Goal: Task Accomplishment & Management: Manage account settings

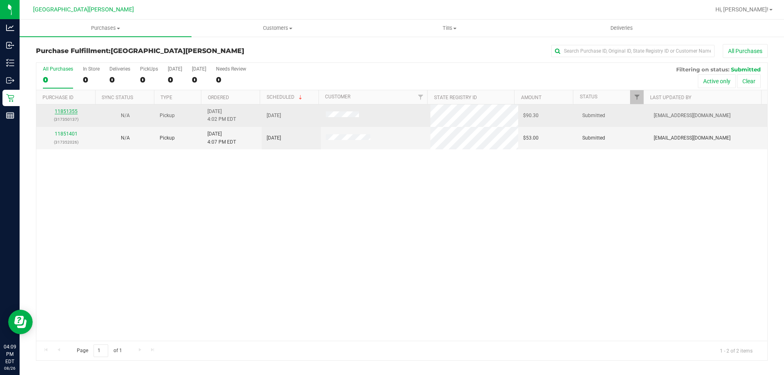
click at [71, 112] on link "11851355" at bounding box center [66, 112] width 23 height 6
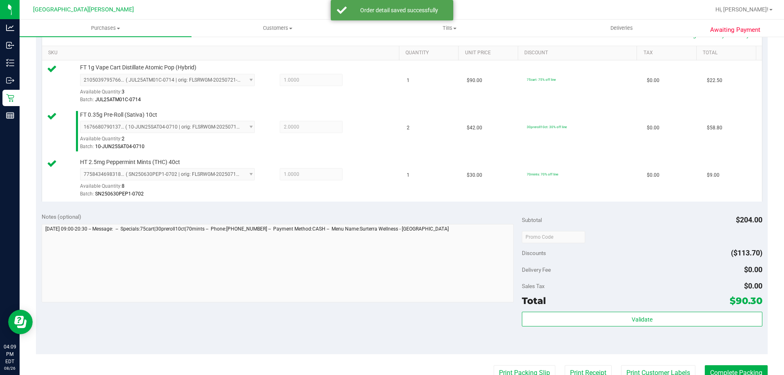
scroll to position [204, 0]
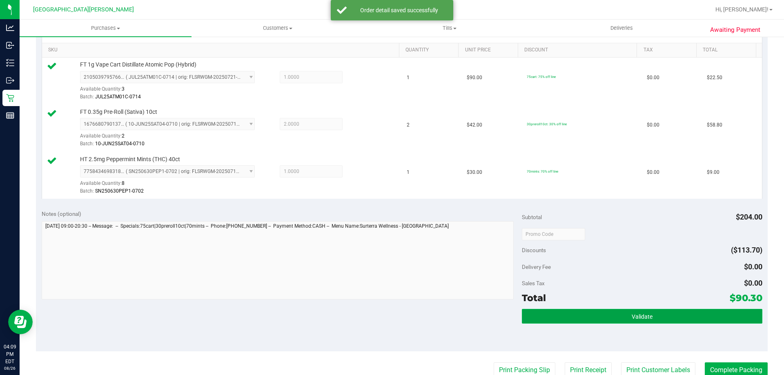
click at [641, 316] on span "Validate" at bounding box center [641, 316] width 21 height 7
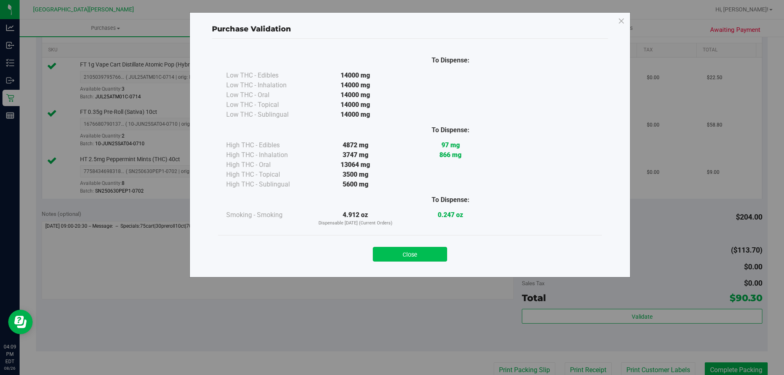
click at [409, 257] on button "Close" at bounding box center [410, 254] width 74 height 15
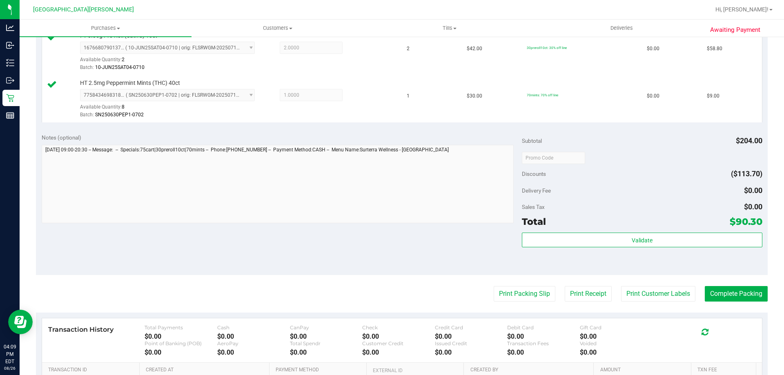
scroll to position [387, 0]
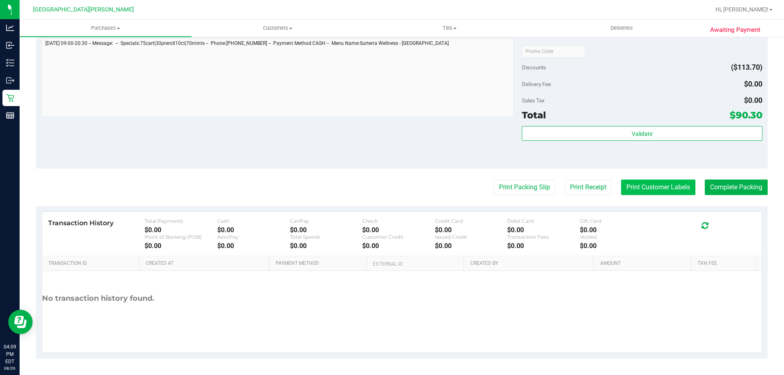
click at [639, 185] on button "Print Customer Labels" at bounding box center [658, 188] width 74 height 16
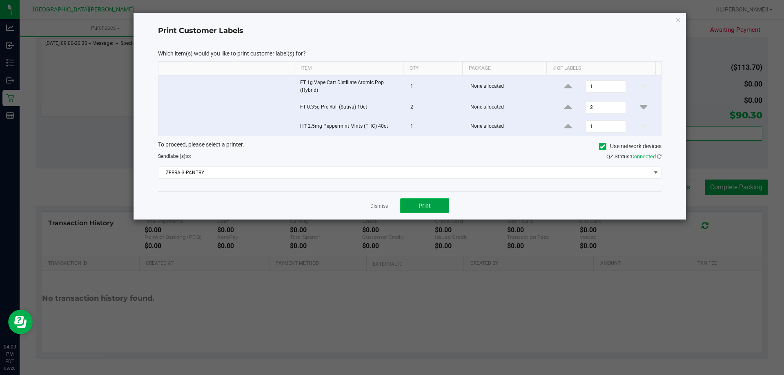
click at [431, 206] on button "Print" at bounding box center [424, 205] width 49 height 15
click at [375, 206] on link "Dismiss" at bounding box center [379, 206] width 18 height 7
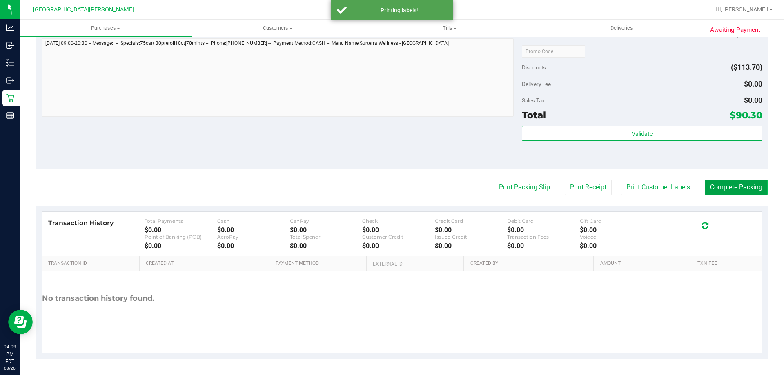
click at [739, 186] on button "Complete Packing" at bounding box center [735, 188] width 63 height 16
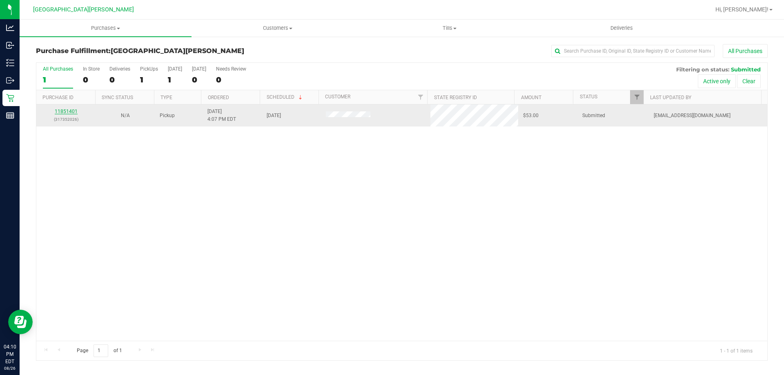
click at [73, 113] on link "11851401" at bounding box center [66, 112] width 23 height 6
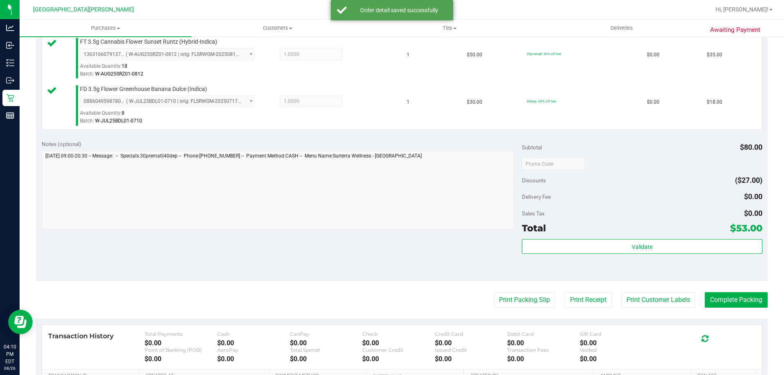
scroll to position [245, 0]
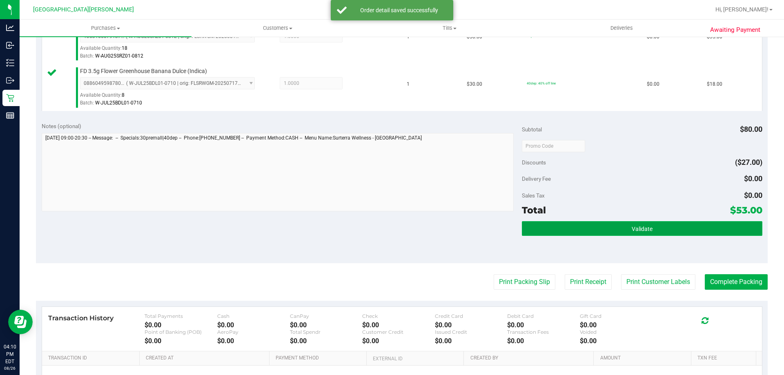
click at [625, 222] on button "Validate" at bounding box center [642, 228] width 240 height 15
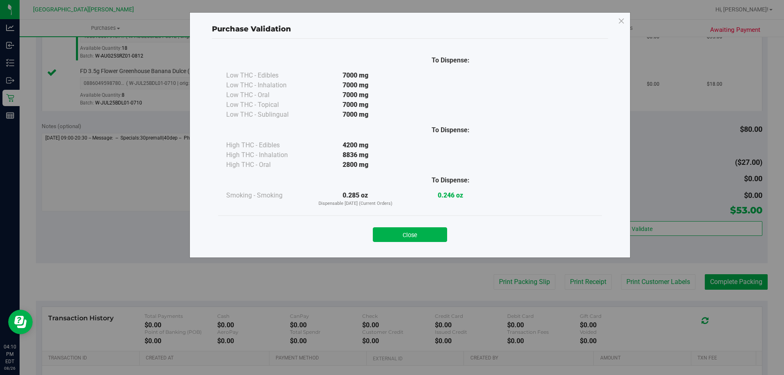
drag, startPoint x: 404, startPoint y: 235, endPoint x: 549, endPoint y: 260, distance: 146.6
click at [405, 235] on button "Close" at bounding box center [410, 234] width 74 height 15
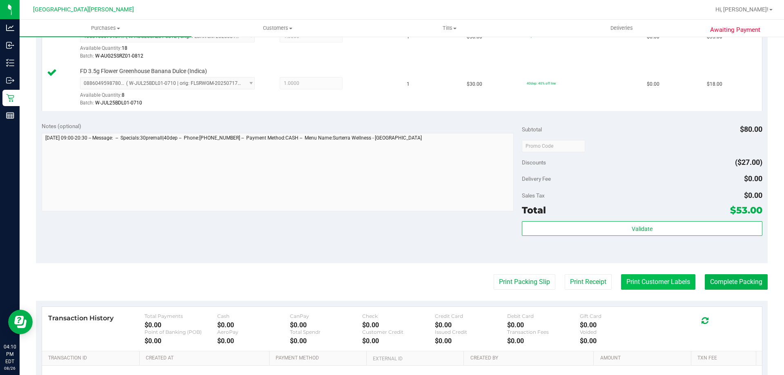
click at [667, 281] on button "Print Customer Labels" at bounding box center [658, 282] width 74 height 16
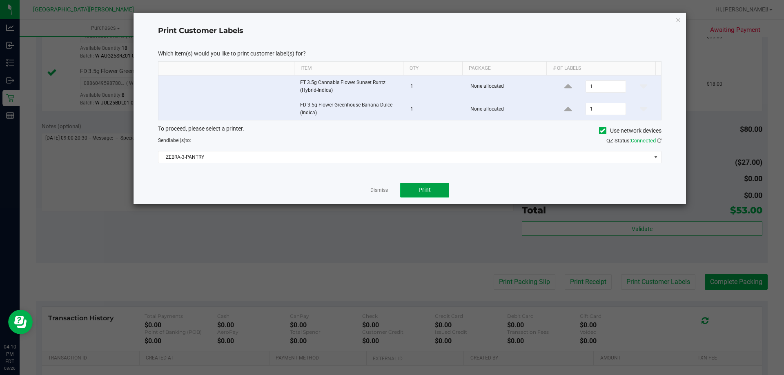
click at [413, 193] on button "Print" at bounding box center [424, 190] width 49 height 15
click at [369, 190] on div "Dismiss Print" at bounding box center [409, 190] width 503 height 28
click at [376, 189] on link "Dismiss" at bounding box center [379, 190] width 18 height 7
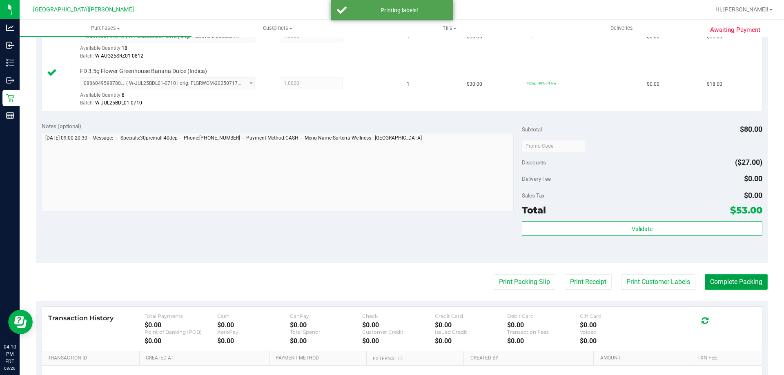
click at [733, 277] on button "Complete Packing" at bounding box center [735, 282] width 63 height 16
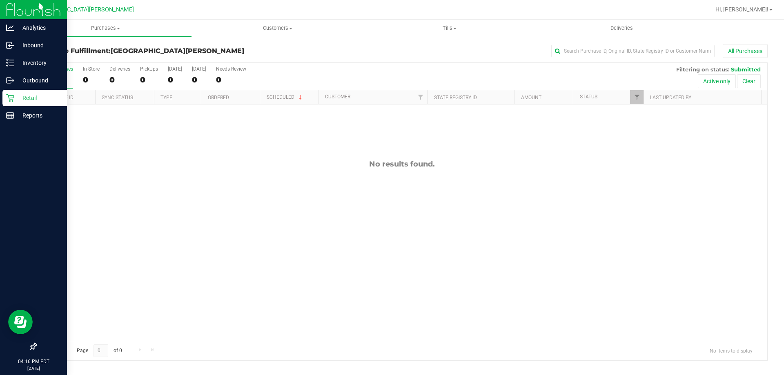
click at [11, 99] on icon at bounding box center [10, 98] width 8 height 8
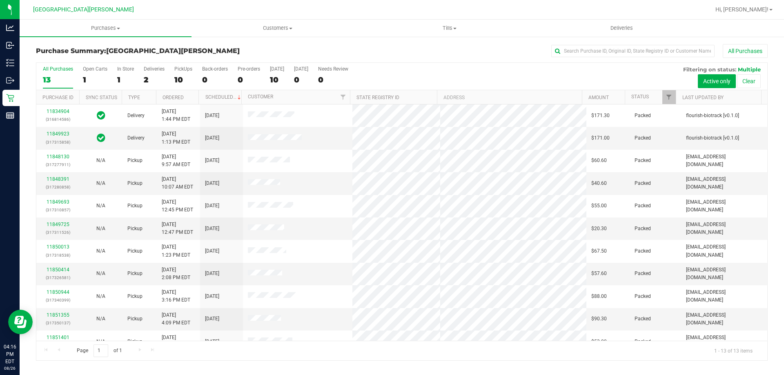
click at [130, 67] on div "In Store" at bounding box center [125, 69] width 17 height 6
click at [0, 0] on input "In Store 1" at bounding box center [0, 0] width 0 height 0
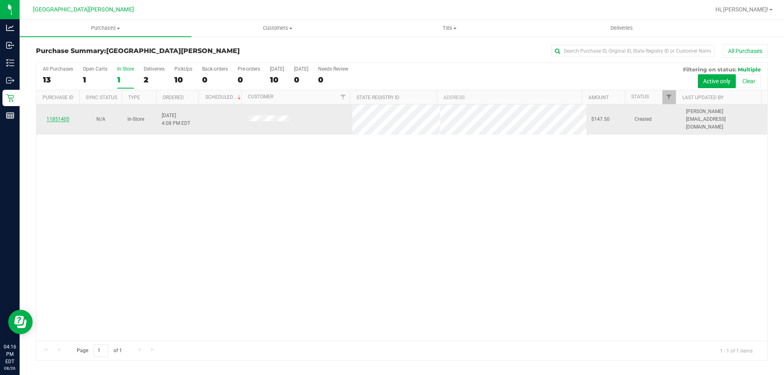
click at [55, 116] on link "11851405" at bounding box center [58, 119] width 23 height 6
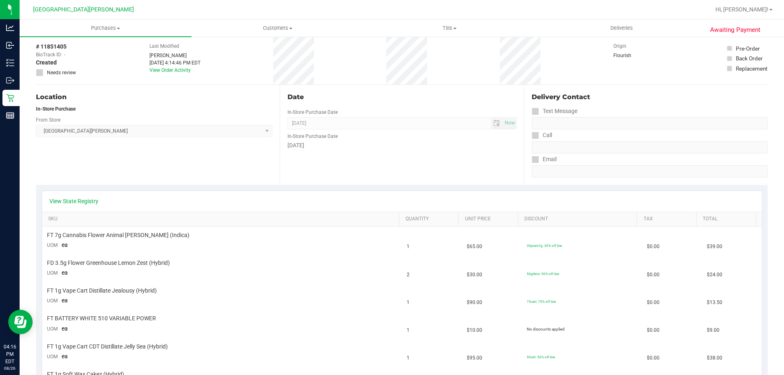
scroll to position [82, 0]
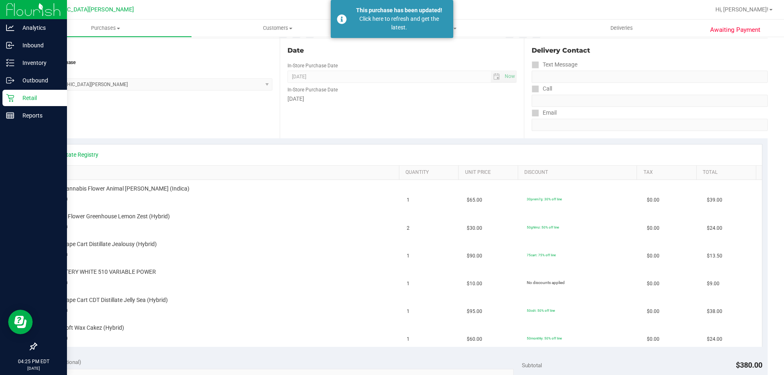
click at [13, 97] on icon at bounding box center [10, 98] width 8 height 8
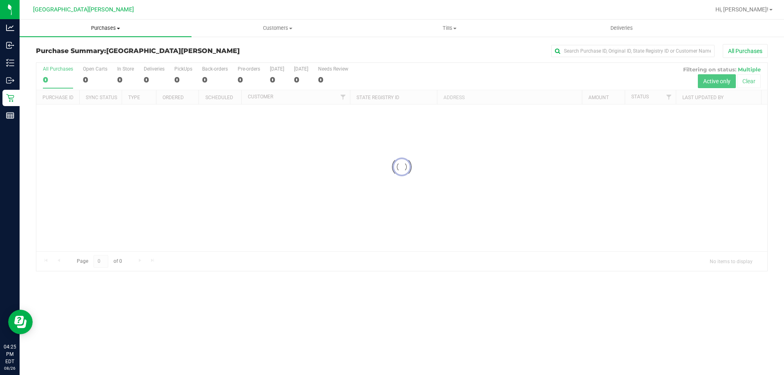
click at [112, 25] on span "Purchases" at bounding box center [106, 27] width 172 height 7
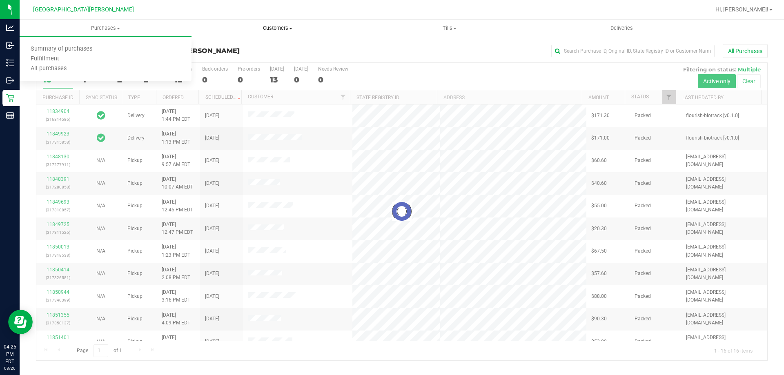
click at [219, 24] on uib-tab-heading "Customers All customers Add a new customer All physicians" at bounding box center [277, 28] width 171 height 16
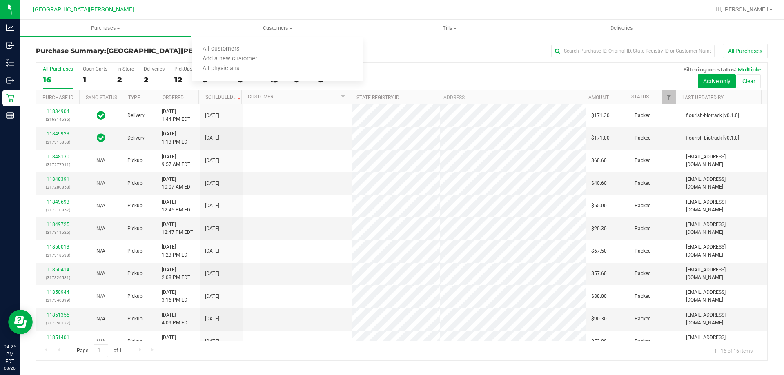
click at [77, 76] on div "All Purchases 16 Open Carts 1 In Store 2 Deliveries 2 PickUps 12 Back-orders 0 …" at bounding box center [401, 76] width 730 height 27
click at [87, 77] on div "1" at bounding box center [95, 79] width 24 height 9
click at [0, 0] on input "Open Carts 1" at bounding box center [0, 0] width 0 height 0
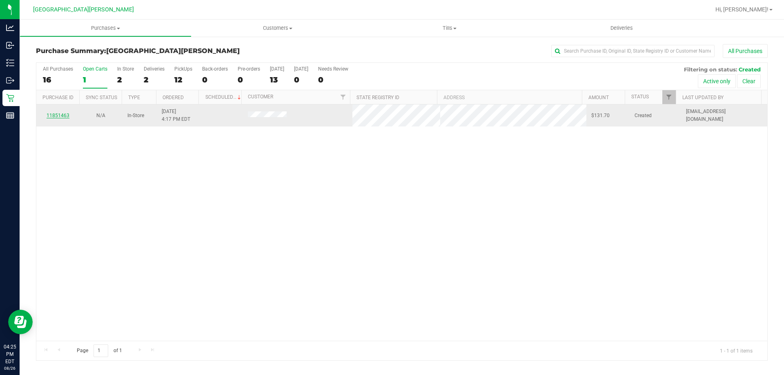
click at [64, 114] on link "11851463" at bounding box center [58, 116] width 23 height 6
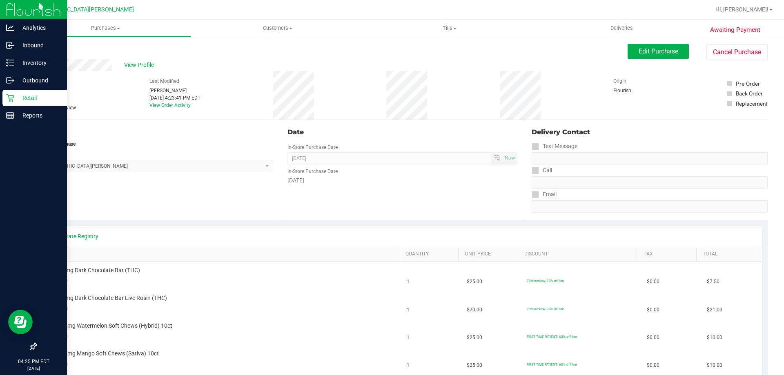
click at [17, 100] on p "Retail" at bounding box center [38, 98] width 49 height 10
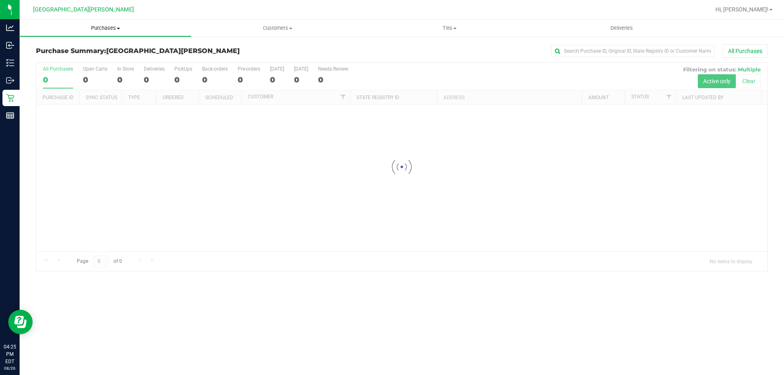
click at [107, 32] on uib-tab-heading "Purchases Summary of purchases Fulfillment All purchases" at bounding box center [105, 28] width 171 height 16
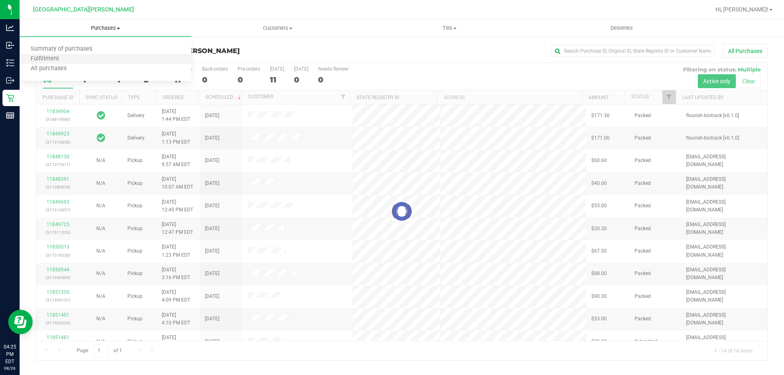
click at [96, 60] on li "Fulfillment" at bounding box center [106, 59] width 172 height 10
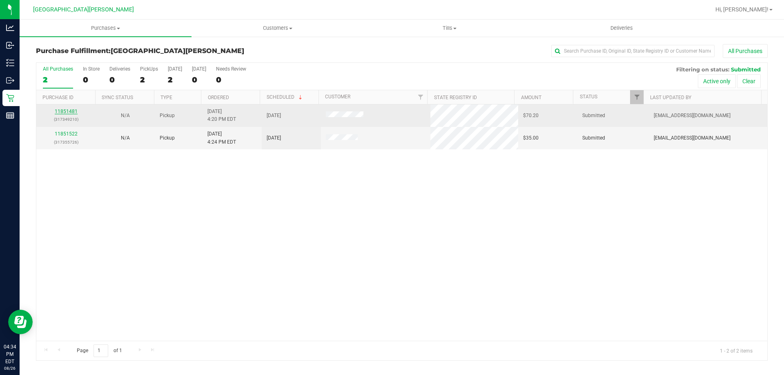
click at [60, 112] on link "11851481" at bounding box center [66, 112] width 23 height 6
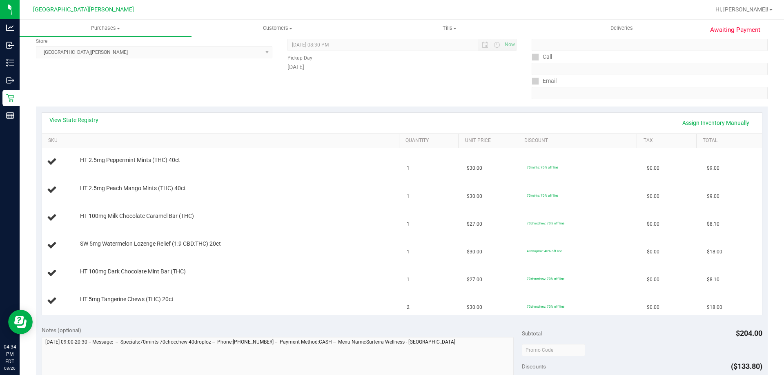
scroll to position [122, 0]
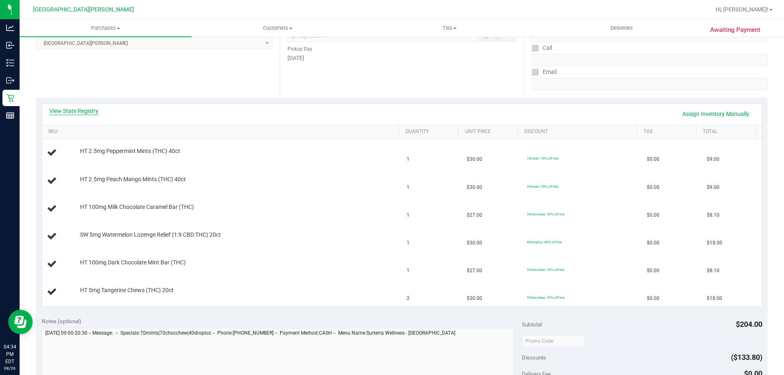
click at [71, 113] on link "View State Registry" at bounding box center [73, 111] width 49 height 8
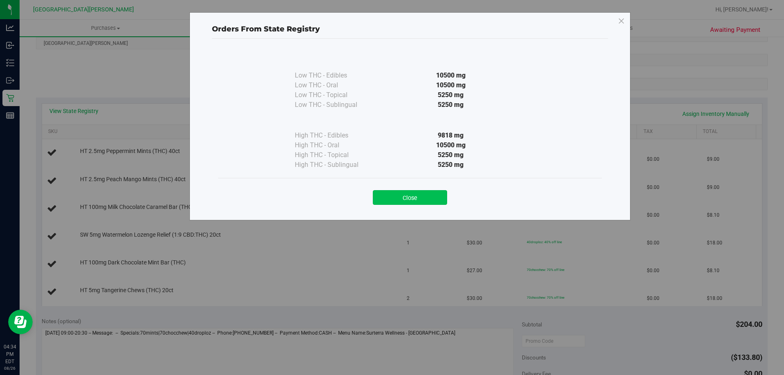
click at [386, 197] on button "Close" at bounding box center [410, 197] width 74 height 15
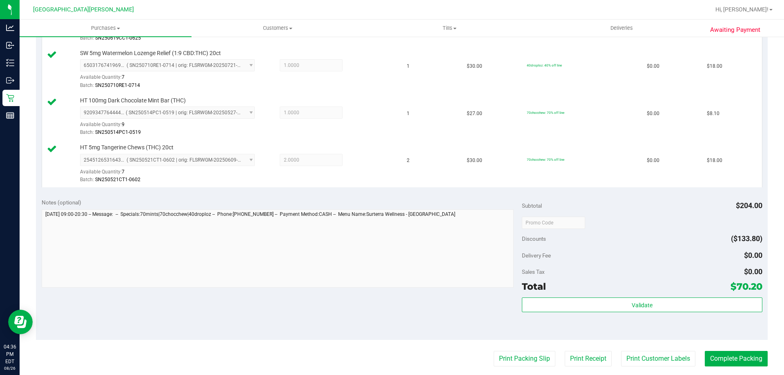
scroll to position [449, 0]
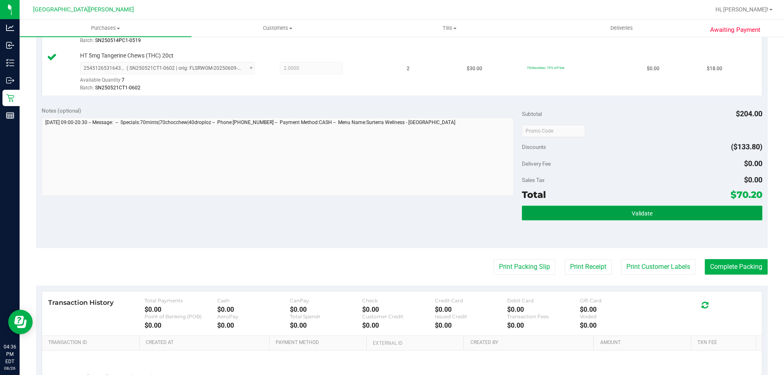
click at [644, 219] on button "Validate" at bounding box center [642, 213] width 240 height 15
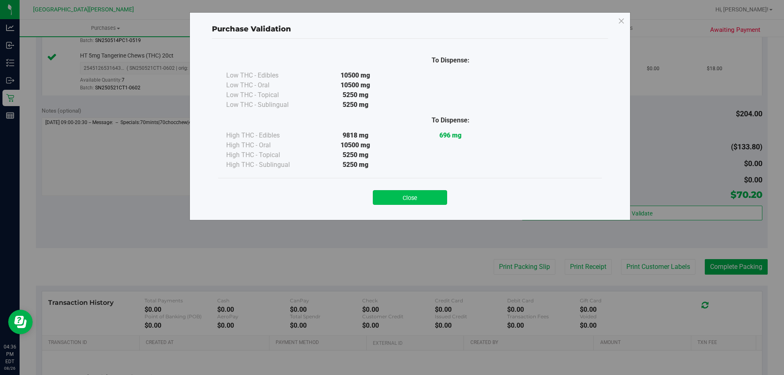
click at [396, 204] on button "Close" at bounding box center [410, 197] width 74 height 15
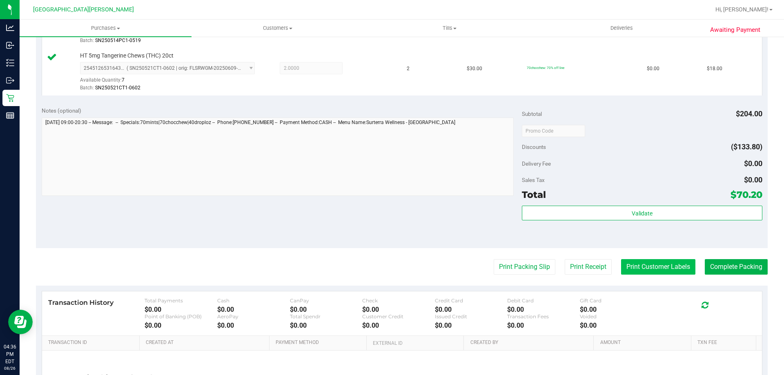
click at [650, 263] on button "Print Customer Labels" at bounding box center [658, 267] width 74 height 16
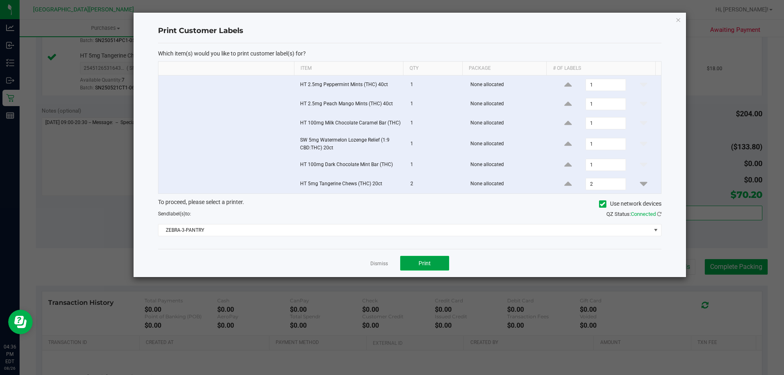
click at [428, 260] on span "Print" at bounding box center [424, 263] width 12 height 7
click at [380, 263] on link "Dismiss" at bounding box center [379, 263] width 18 height 7
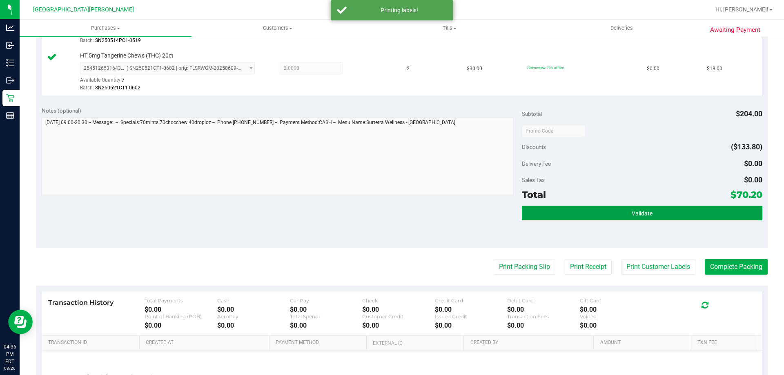
click at [648, 215] on button "Validate" at bounding box center [642, 213] width 240 height 15
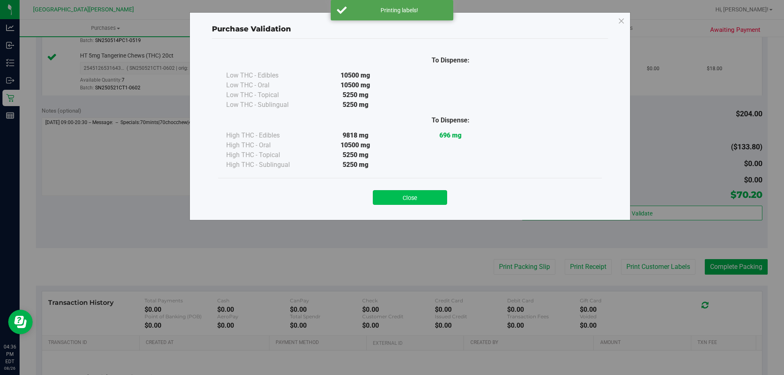
click at [404, 196] on button "Close" at bounding box center [410, 197] width 74 height 15
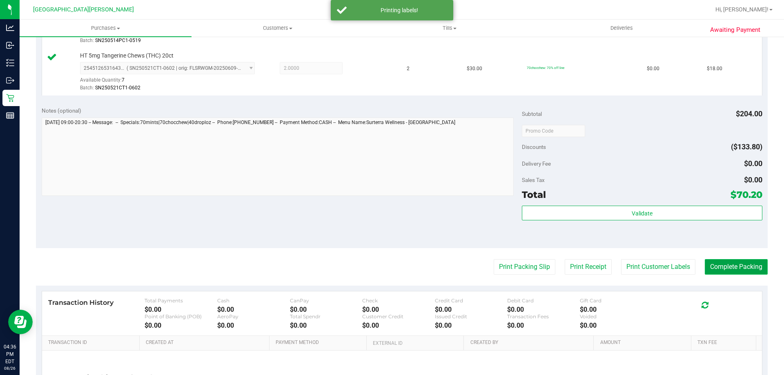
click at [722, 262] on button "Complete Packing" at bounding box center [735, 267] width 63 height 16
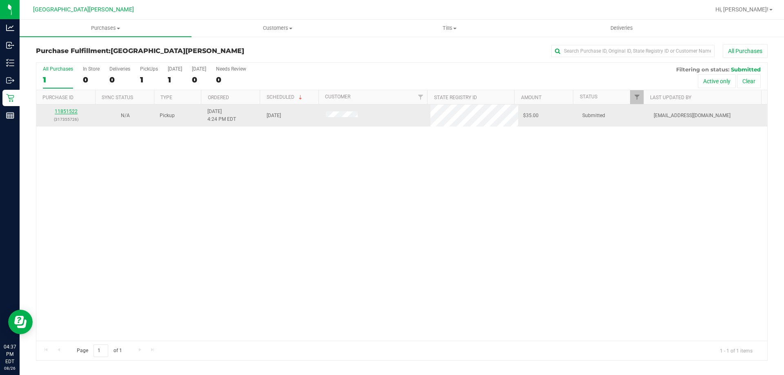
click at [62, 114] on link "11851522" at bounding box center [66, 112] width 23 height 6
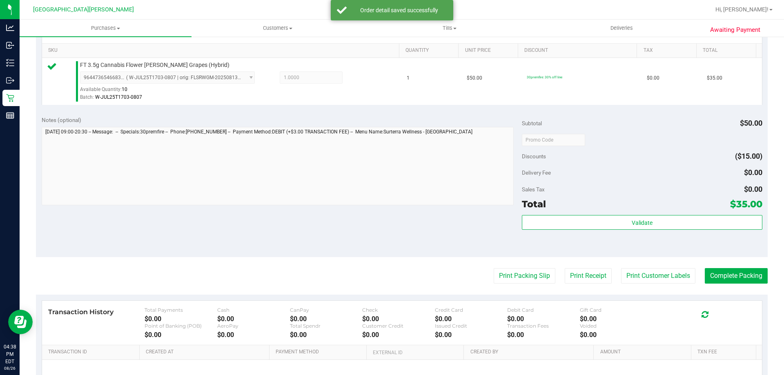
scroll to position [204, 0]
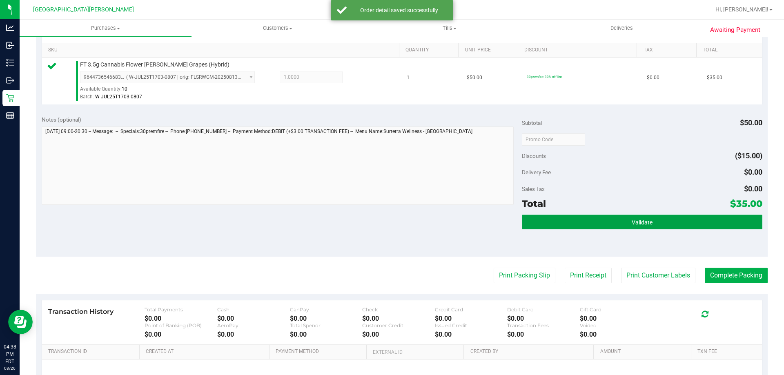
click at [581, 226] on button "Validate" at bounding box center [642, 222] width 240 height 15
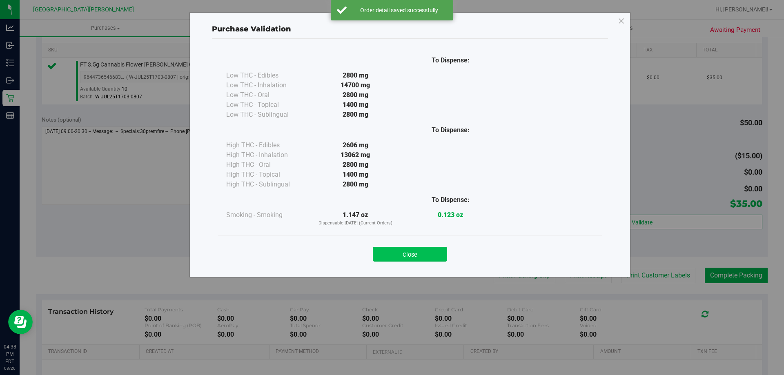
click at [424, 258] on button "Close" at bounding box center [410, 254] width 74 height 15
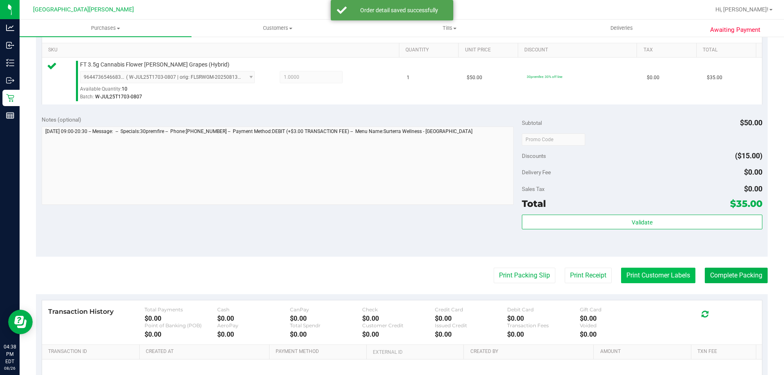
click at [636, 282] on button "Print Customer Labels" at bounding box center [658, 276] width 74 height 16
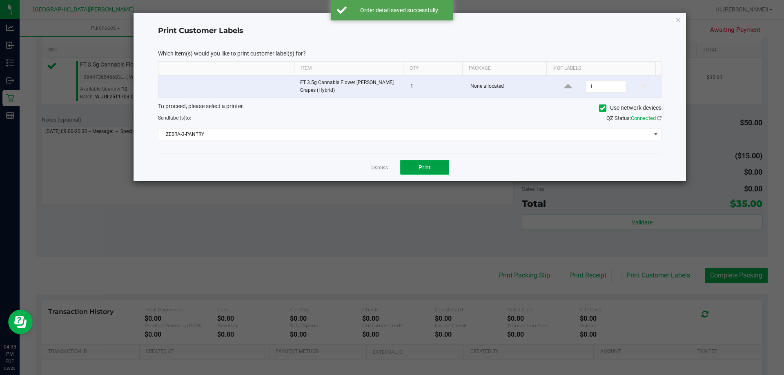
click at [417, 170] on button "Print" at bounding box center [424, 167] width 49 height 15
click at [380, 169] on link "Dismiss" at bounding box center [379, 167] width 18 height 7
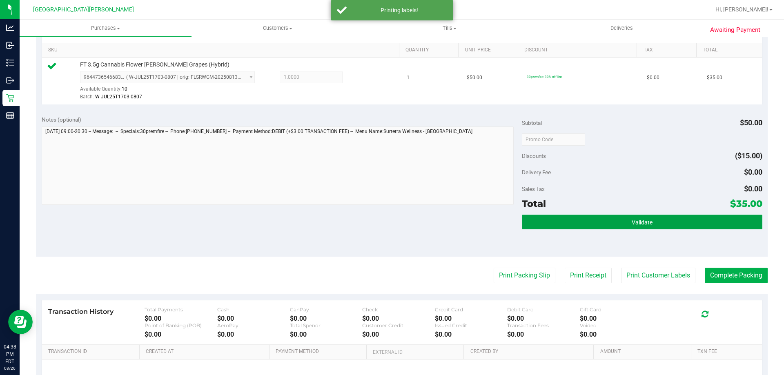
click at [539, 222] on button "Validate" at bounding box center [642, 222] width 240 height 15
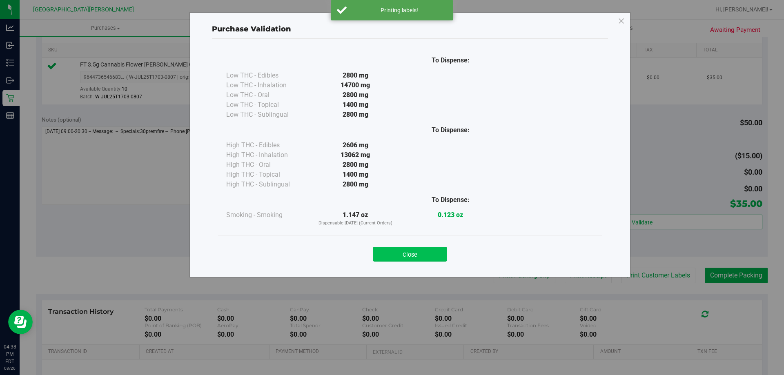
click at [400, 258] on button "Close" at bounding box center [410, 254] width 74 height 15
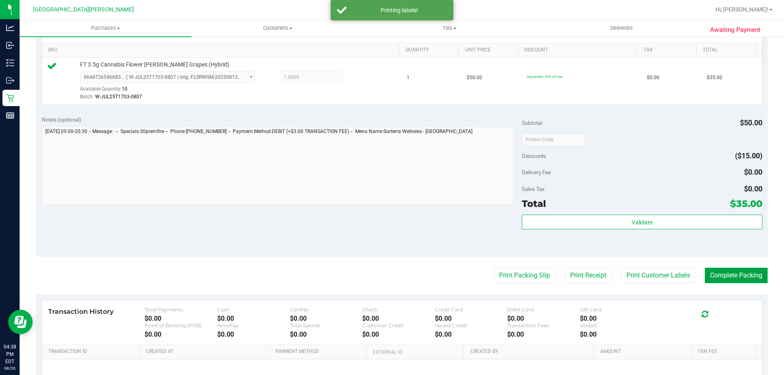
click at [749, 281] on button "Complete Packing" at bounding box center [735, 276] width 63 height 16
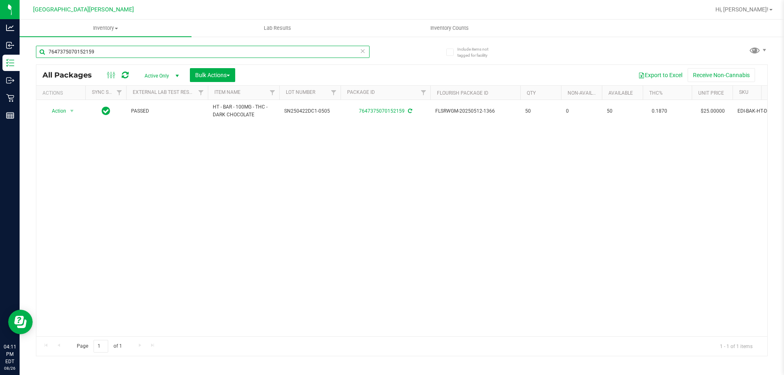
click at [143, 52] on input "7647375070152159" at bounding box center [202, 52] width 333 height 12
type input "10ct"
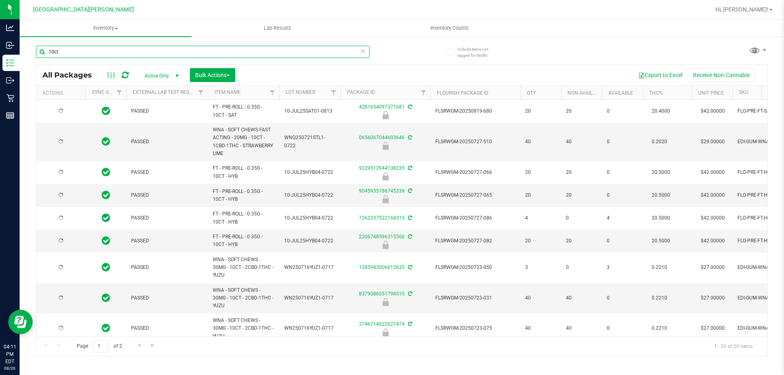
type input "2026-07-21"
type input "2026-07-16"
type input "2026-07-07"
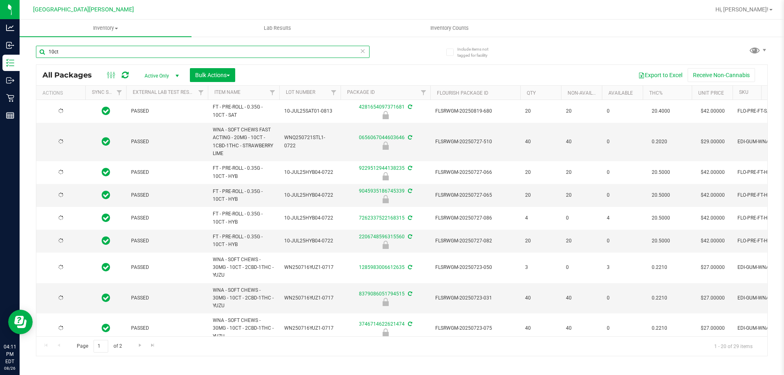
type input "2026-07-03"
type input "2026-06-30"
type input "2026-06-25"
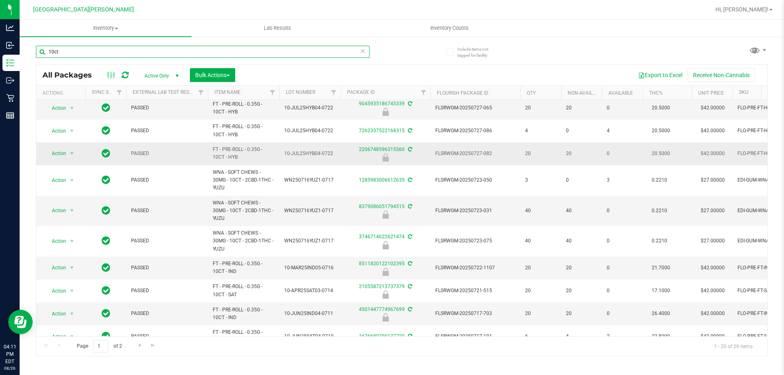
scroll to position [122, 0]
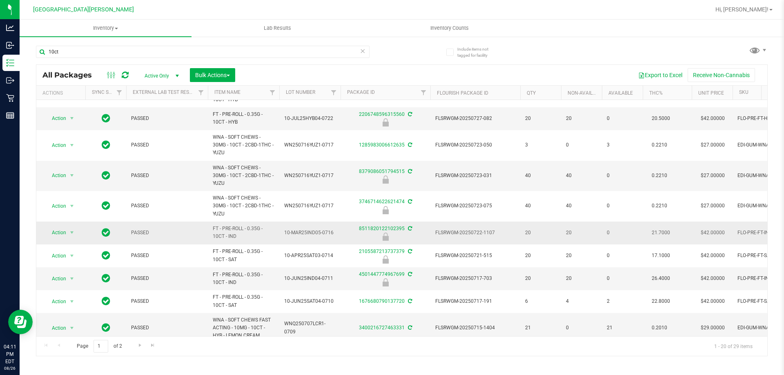
drag, startPoint x: 241, startPoint y: 213, endPoint x: 207, endPoint y: 204, distance: 34.9
click at [207, 222] on tr "Action Action Edit attributes Global inventory Locate package Package audit log…" at bounding box center [559, 233] width 1047 height 23
copy tr "FT - PRE-ROLL - 0.35G - 10CT - IND"
click at [163, 54] on input "10ct" at bounding box center [202, 52] width 333 height 12
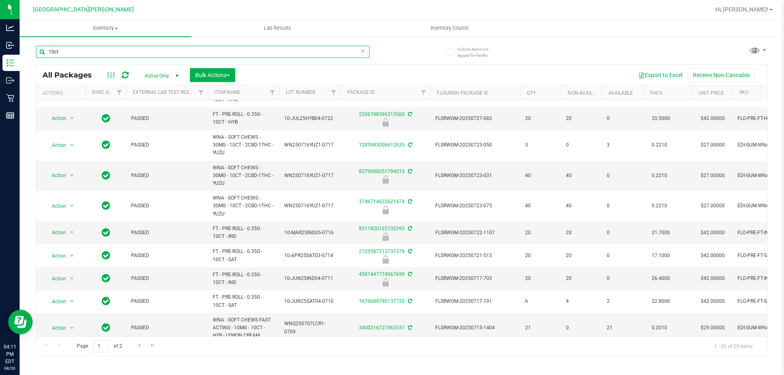
click at [163, 54] on input "10ct" at bounding box center [202, 52] width 333 height 12
paste input "FT - PRE-ROLL - 0.35G - 10CT - IND"
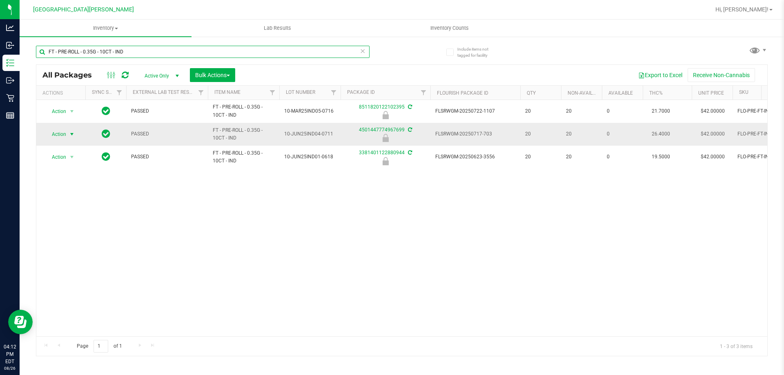
type input "FT - PRE-ROLL - 0.35G - 10CT - IND"
click at [57, 132] on span "Action" at bounding box center [55, 134] width 22 height 11
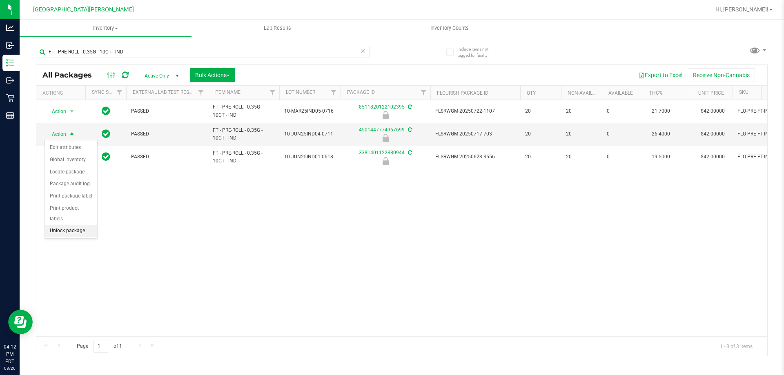
click at [59, 225] on li "Unlock package" at bounding box center [71, 231] width 52 height 12
click at [364, 51] on icon at bounding box center [363, 51] width 6 height 10
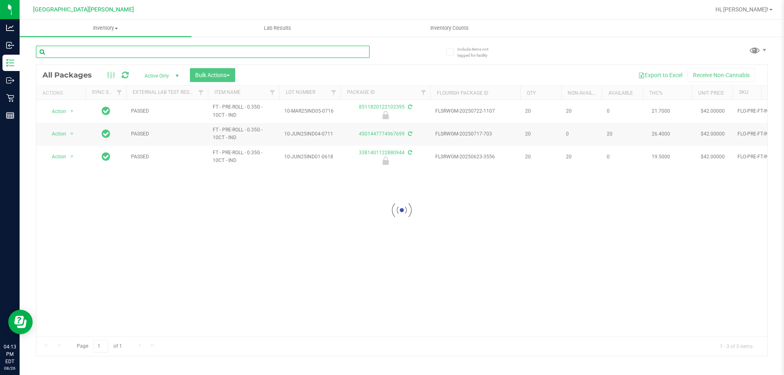
click at [320, 52] on input "text" at bounding box center [202, 52] width 333 height 12
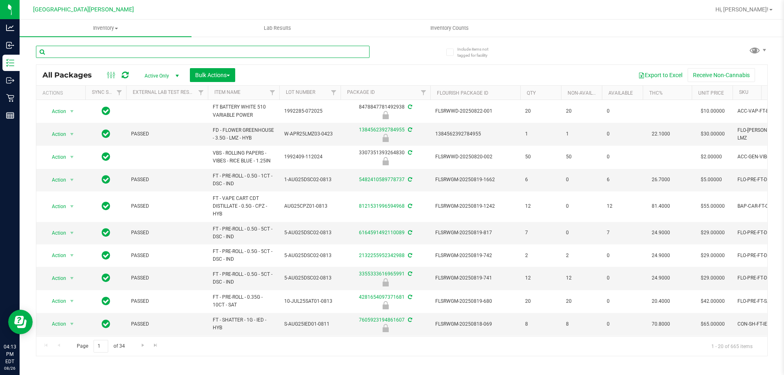
click at [320, 52] on input "text" at bounding box center [202, 52] width 333 height 12
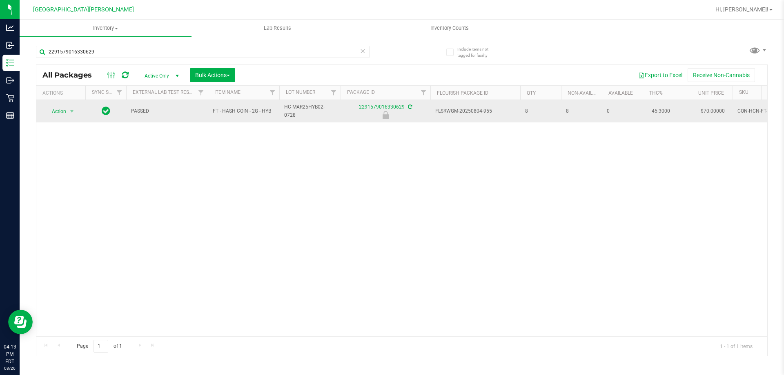
drag, startPoint x: 271, startPoint y: 111, endPoint x: 204, endPoint y: 115, distance: 67.8
click at [204, 115] on tr "Action Action Edit attributes Global inventory Locate package Package audit log…" at bounding box center [559, 111] width 1047 height 22
copy tr "FT - HASH COIN - 2G - HYB"
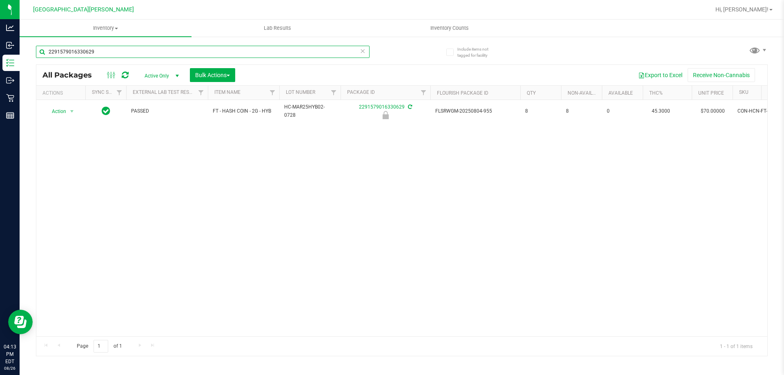
click at [120, 49] on input "2291579016330629" at bounding box center [202, 52] width 333 height 12
paste input "FT - HASH COIN - 2G - HYB"
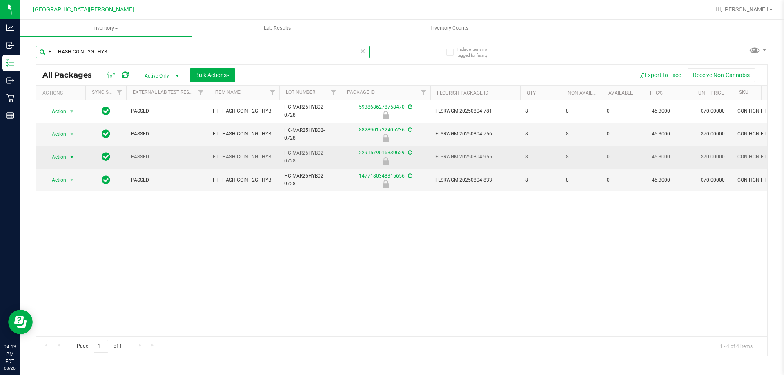
type input "FT - HASH COIN - 2G - HYB"
click at [58, 157] on span "Action" at bounding box center [55, 156] width 22 height 11
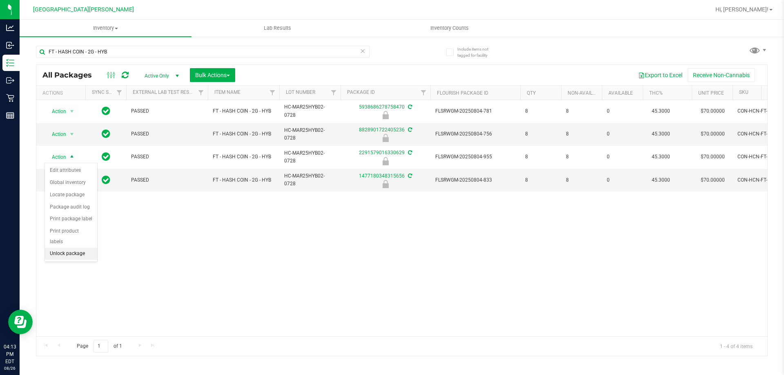
click at [64, 248] on li "Unlock package" at bounding box center [71, 254] width 52 height 12
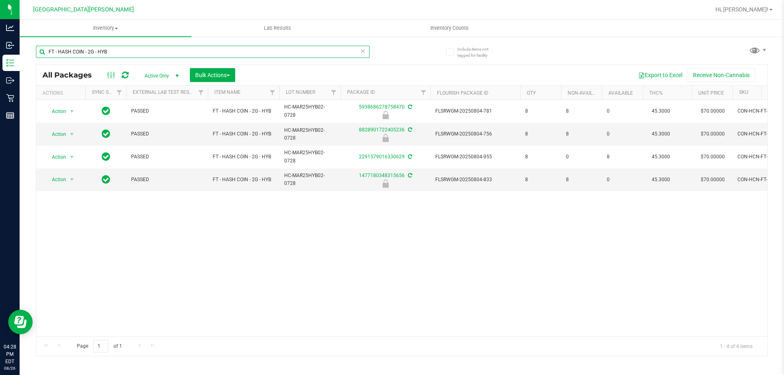
click at [120, 55] on input "FT - HASH COIN - 2G - HYB" at bounding box center [202, 52] width 333 height 12
type input "F"
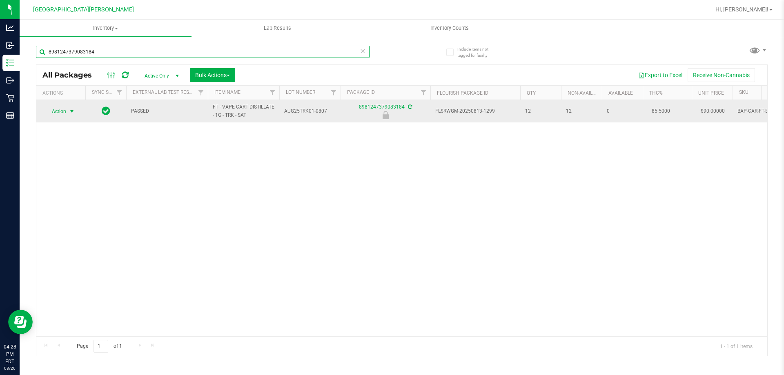
type input "8981247379083184"
click at [65, 112] on span "Action" at bounding box center [55, 111] width 22 height 11
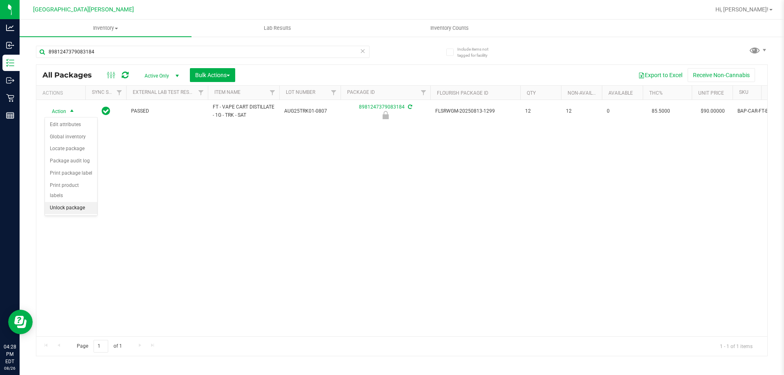
click at [68, 202] on li "Unlock package" at bounding box center [71, 208] width 52 height 12
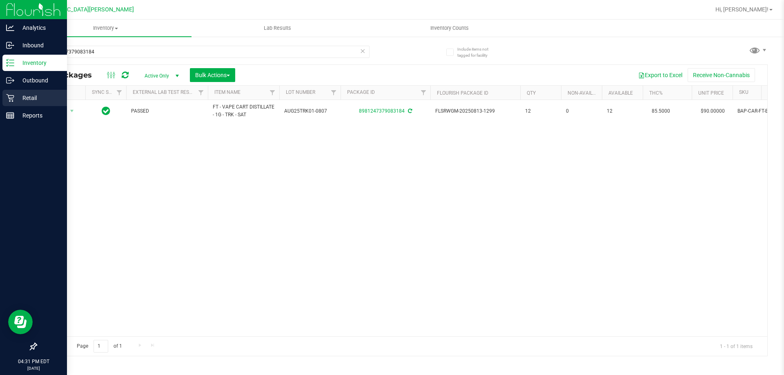
click at [32, 96] on p "Retail" at bounding box center [38, 98] width 49 height 10
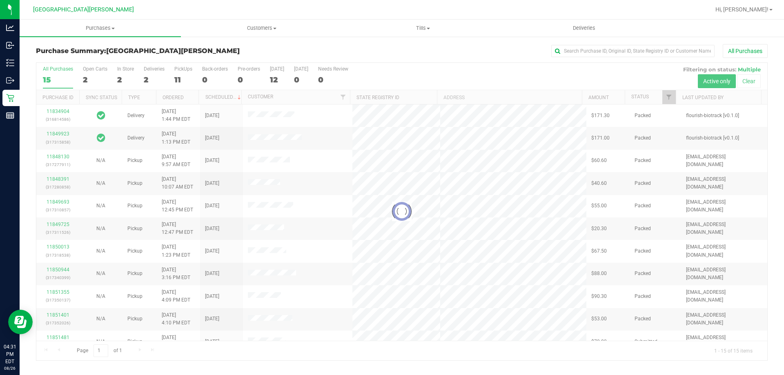
click at [123, 69] on div at bounding box center [401, 211] width 730 height 297
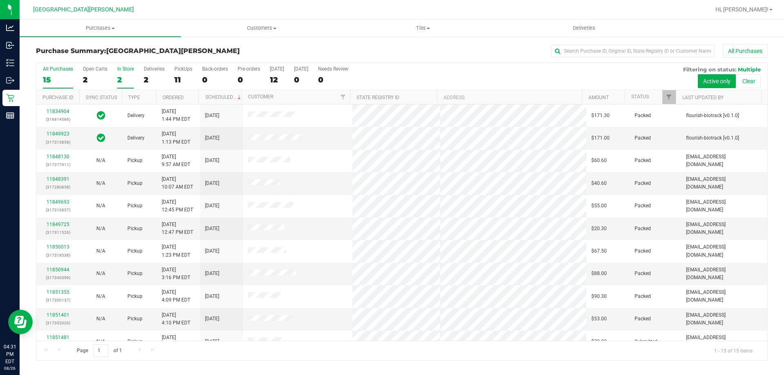
click at [122, 71] on div "In Store" at bounding box center [125, 69] width 17 height 6
click at [0, 0] on input "In Store 2" at bounding box center [0, 0] width 0 height 0
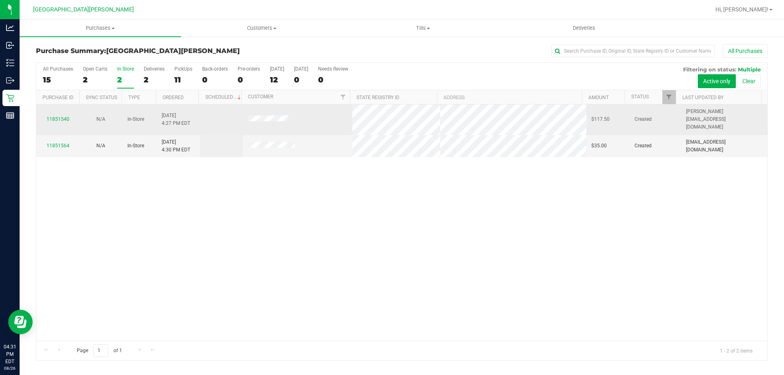
click at [46, 115] on div "11851540" at bounding box center [57, 119] width 33 height 8
click at [52, 116] on link "11851540" at bounding box center [58, 119] width 23 height 6
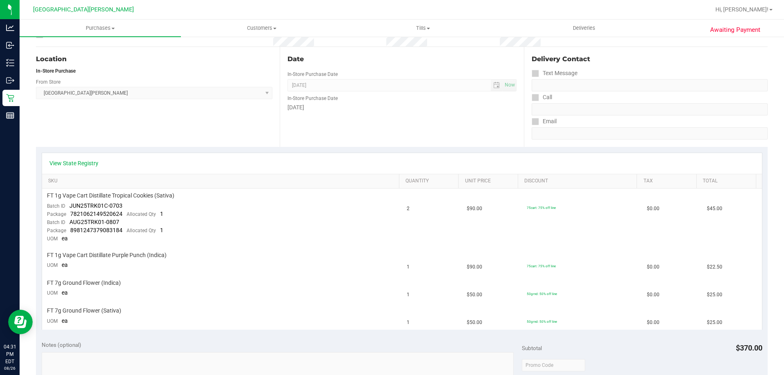
scroll to position [82, 0]
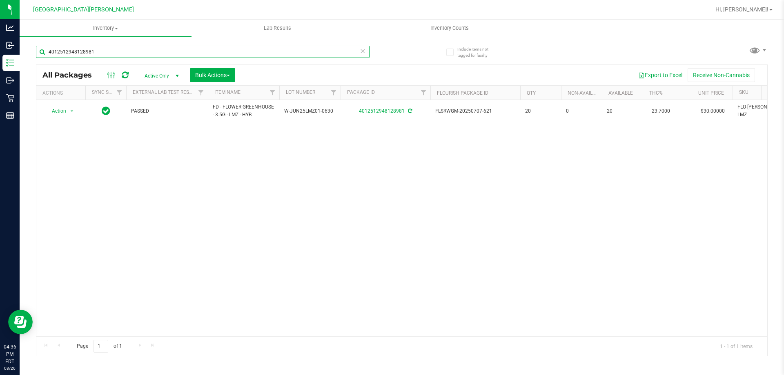
click at [128, 47] on input "4012512948128981" at bounding box center [202, 52] width 333 height 12
type input "4"
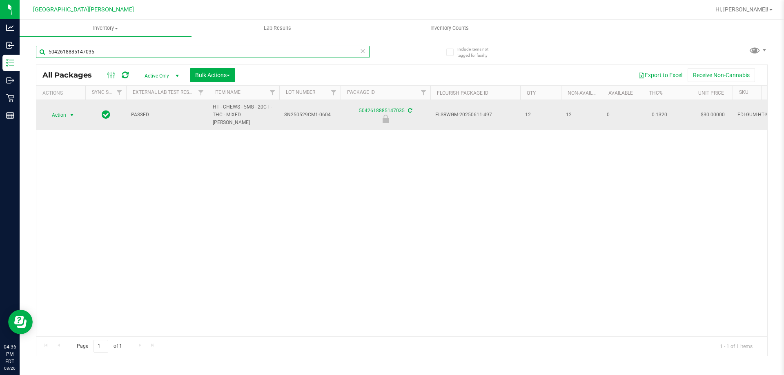
type input "5042618885147035"
click at [62, 109] on span "Action" at bounding box center [55, 114] width 22 height 11
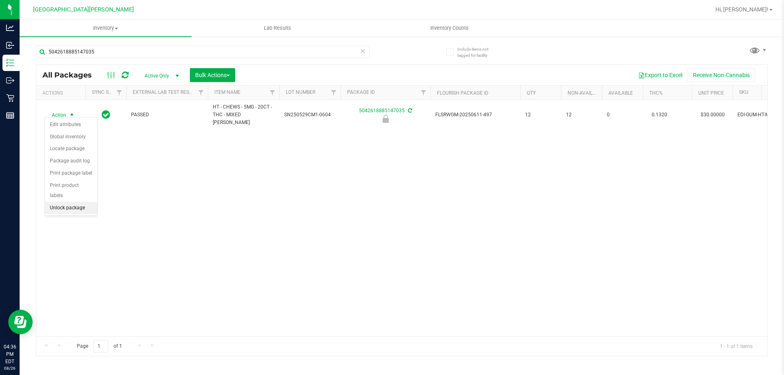
click at [51, 202] on li "Unlock package" at bounding box center [71, 208] width 52 height 12
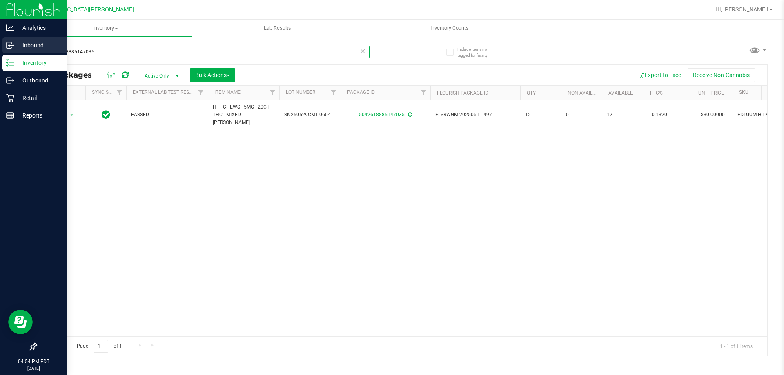
drag, startPoint x: 107, startPoint y: 54, endPoint x: 0, endPoint y: 48, distance: 107.1
click at [0, 52] on div "Analytics Inbound Inventory Outbound Retail Reports 04:54 PM EDT [DATE] 08/26 K…" at bounding box center [392, 187] width 784 height 375
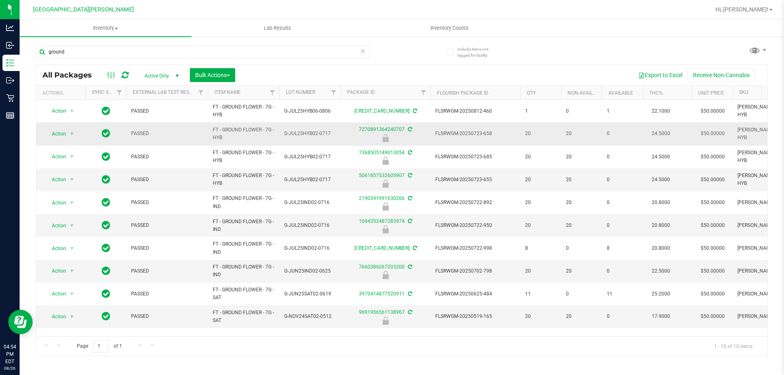
drag, startPoint x: 226, startPoint y: 140, endPoint x: 195, endPoint y: 126, distance: 34.0
click at [195, 126] on tr "Action Action Edit attributes Global inventory Locate package Package audit log…" at bounding box center [559, 133] width 1047 height 23
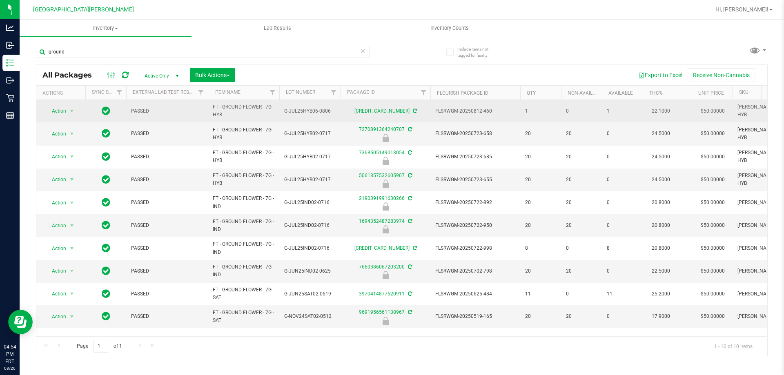
copy tr "FT - GROUND FLOWER - 7G - HYB"
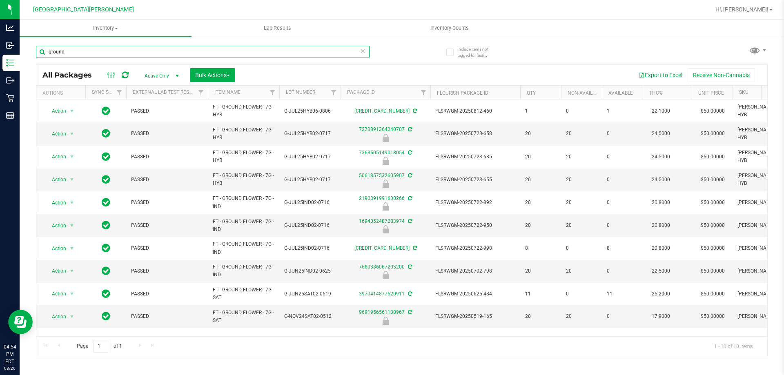
click at [145, 51] on input "ground" at bounding box center [202, 52] width 333 height 12
paste input "FT - GROUND FLOWER - 7G - HYB"
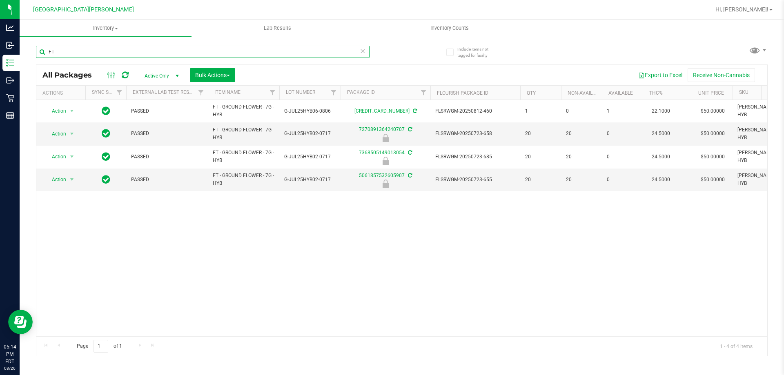
type input "F"
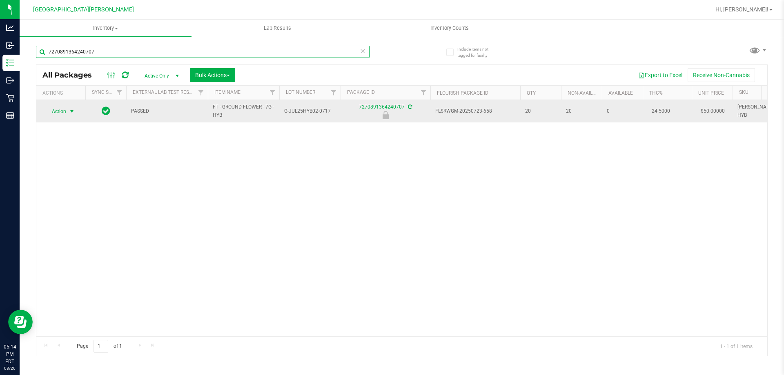
type input "7270891364240707"
click at [72, 112] on span "select" at bounding box center [72, 111] width 7 height 7
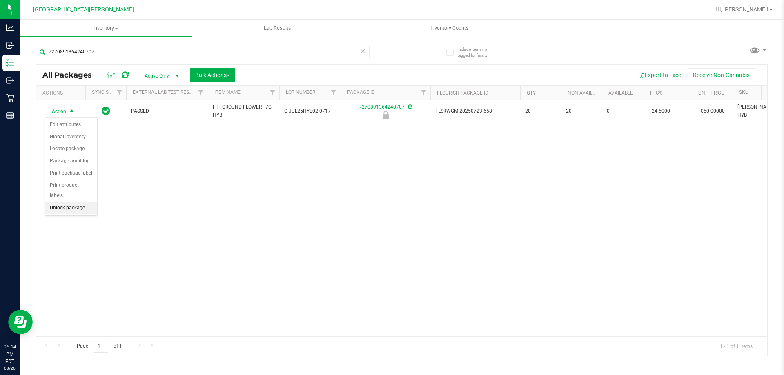
click at [82, 202] on li "Unlock package" at bounding box center [71, 208] width 52 height 12
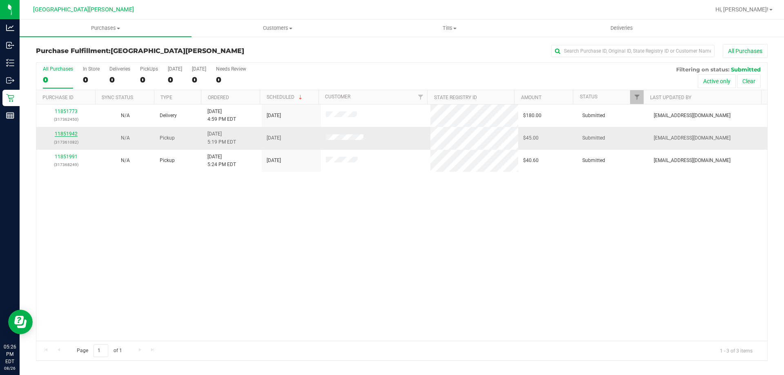
click at [67, 135] on link "11851942" at bounding box center [66, 134] width 23 height 6
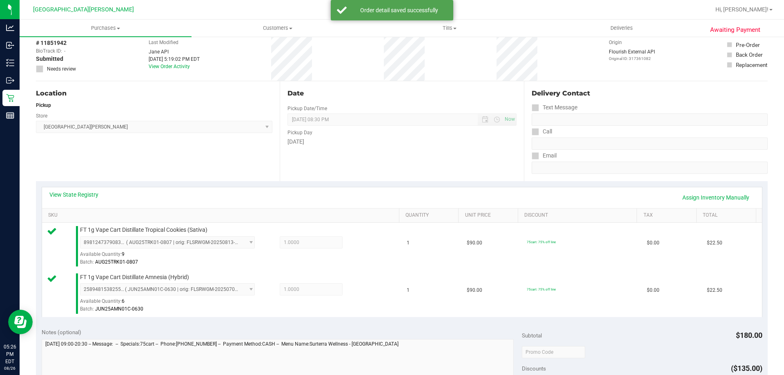
scroll to position [204, 0]
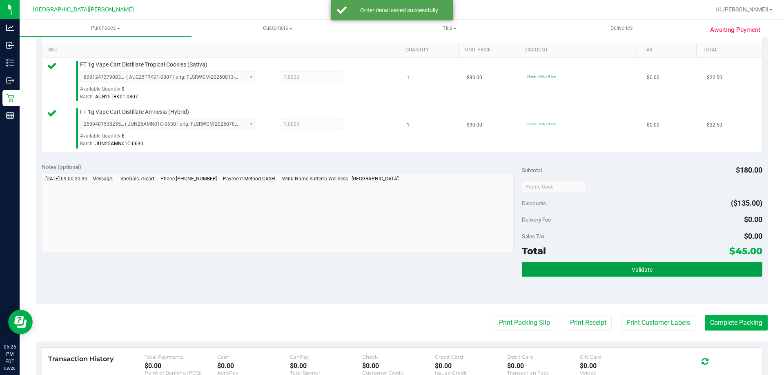
click at [664, 267] on button "Validate" at bounding box center [642, 269] width 240 height 15
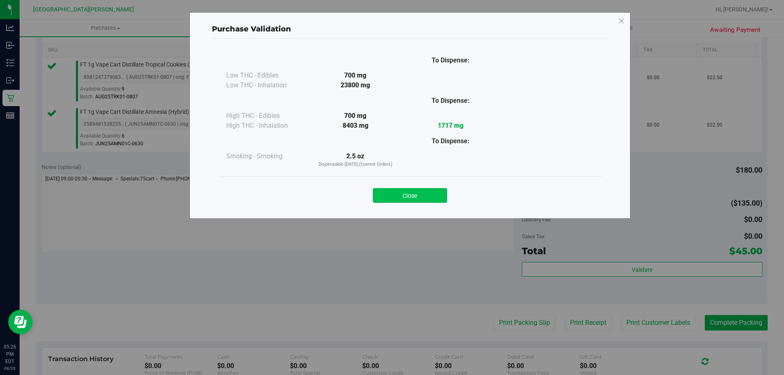
click at [428, 197] on button "Close" at bounding box center [410, 195] width 74 height 15
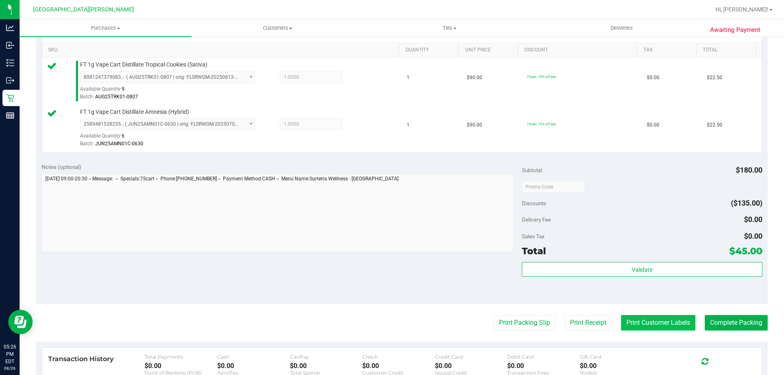
click at [652, 325] on button "Print Customer Labels" at bounding box center [658, 323] width 74 height 16
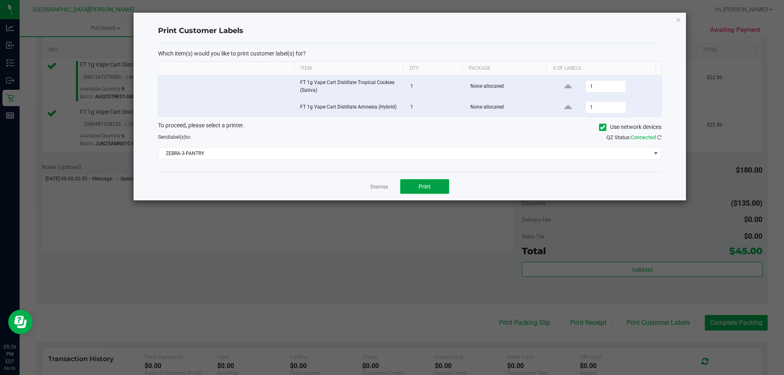
click at [427, 183] on span "Print" at bounding box center [424, 186] width 12 height 7
click at [382, 186] on link "Dismiss" at bounding box center [379, 187] width 18 height 7
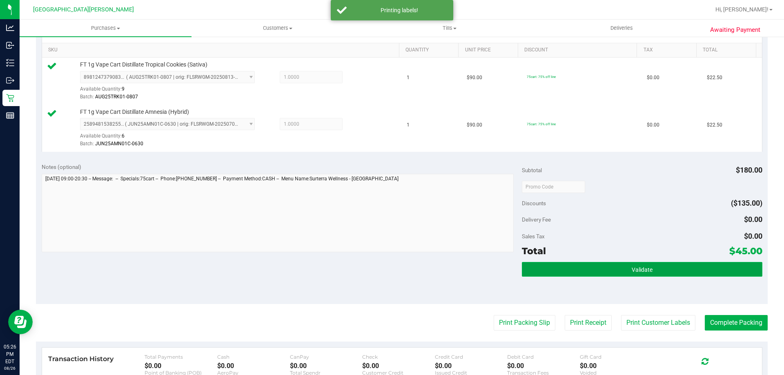
click at [570, 266] on button "Validate" at bounding box center [642, 269] width 240 height 15
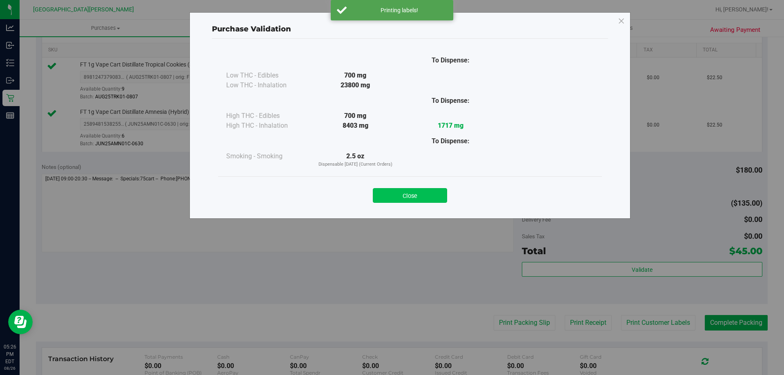
click at [384, 197] on button "Close" at bounding box center [410, 195] width 74 height 15
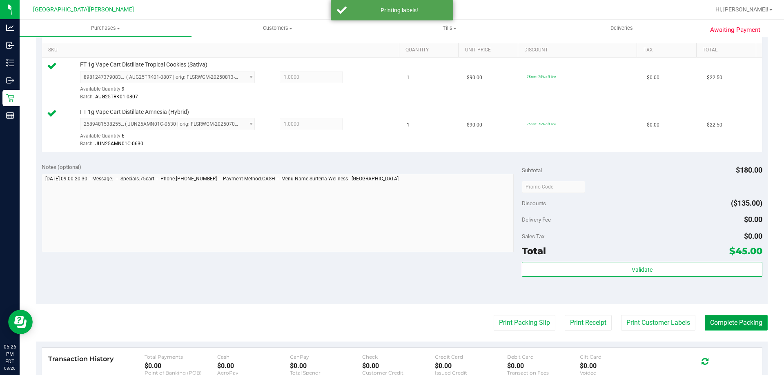
click at [710, 326] on button "Complete Packing" at bounding box center [735, 323] width 63 height 16
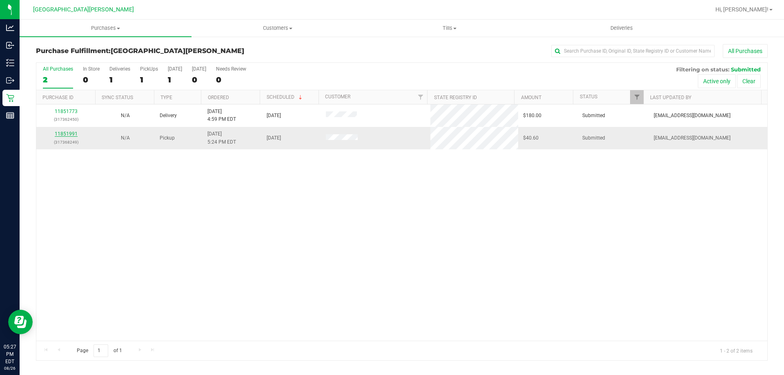
click at [73, 134] on link "11851991" at bounding box center [66, 134] width 23 height 6
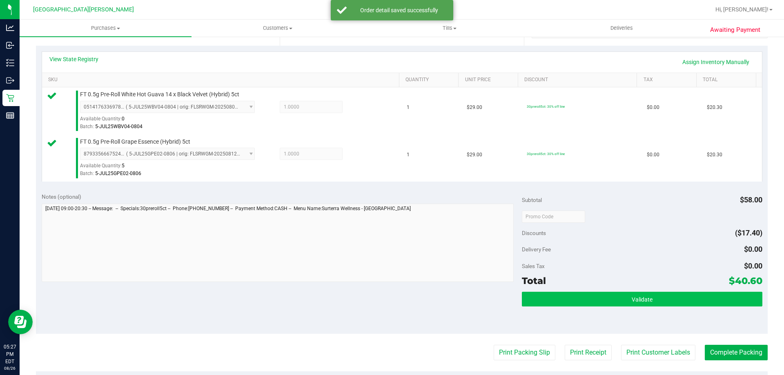
scroll to position [204, 0]
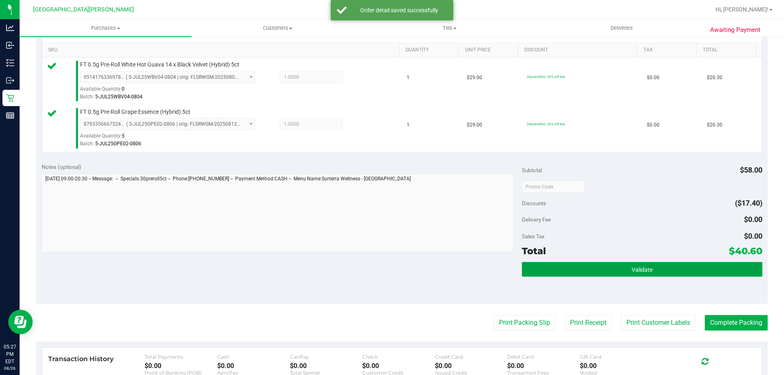
click at [574, 271] on button "Validate" at bounding box center [642, 269] width 240 height 15
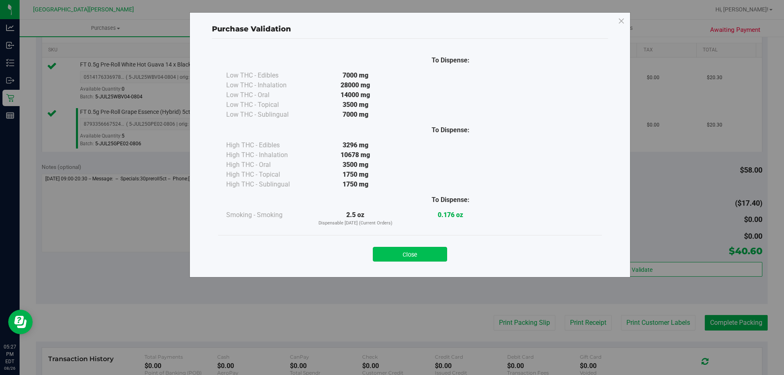
click at [411, 255] on button "Close" at bounding box center [410, 254] width 74 height 15
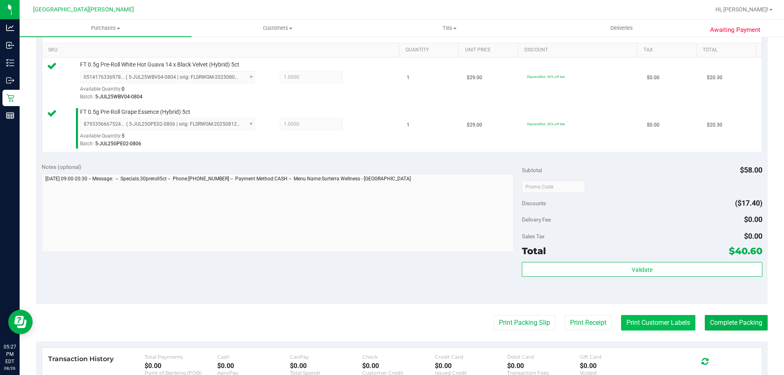
click at [623, 322] on button "Print Customer Labels" at bounding box center [658, 323] width 74 height 16
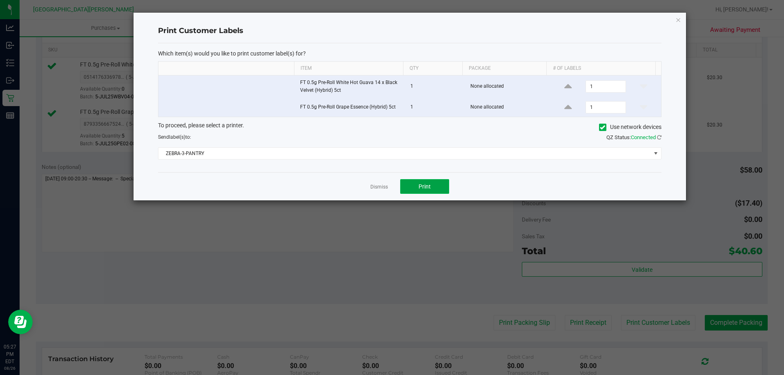
click at [434, 190] on button "Print" at bounding box center [424, 186] width 49 height 15
click at [377, 185] on link "Dismiss" at bounding box center [379, 187] width 18 height 7
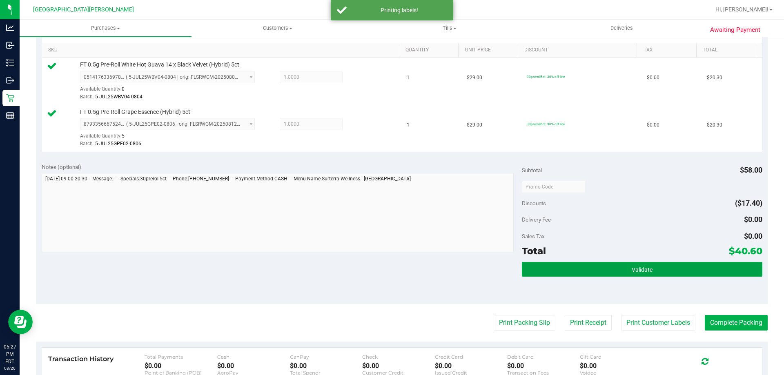
click at [528, 269] on button "Validate" at bounding box center [642, 269] width 240 height 15
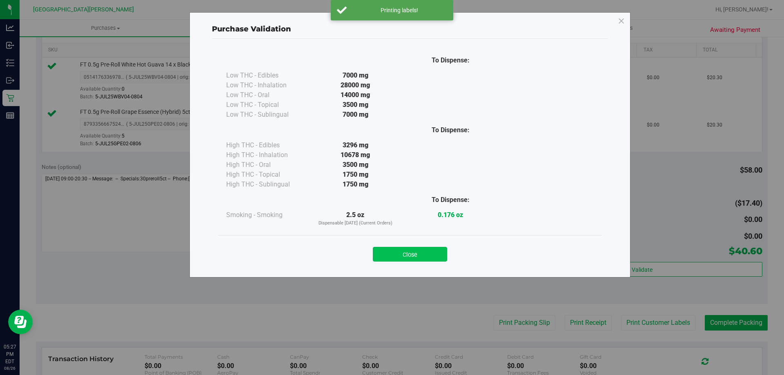
click at [441, 257] on button "Close" at bounding box center [410, 254] width 74 height 15
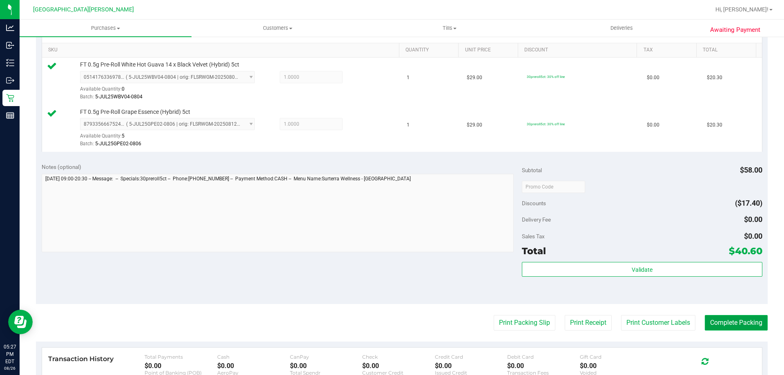
click at [746, 331] on button "Complete Packing" at bounding box center [735, 323] width 63 height 16
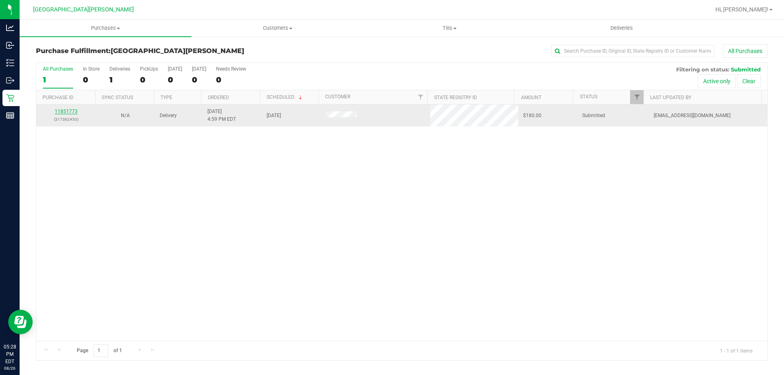
click at [70, 109] on link "11851773" at bounding box center [66, 112] width 23 height 6
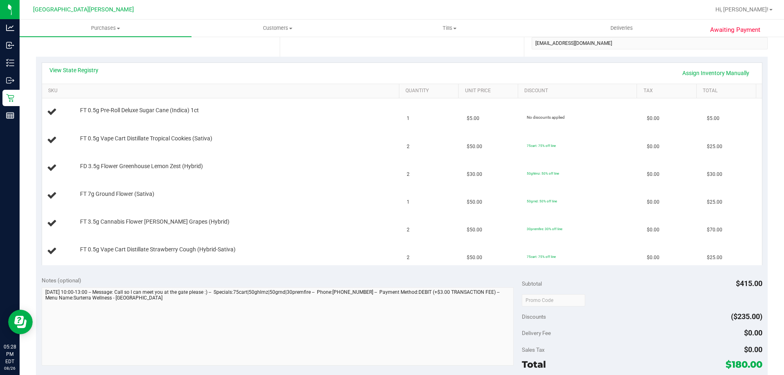
scroll to position [122, 0]
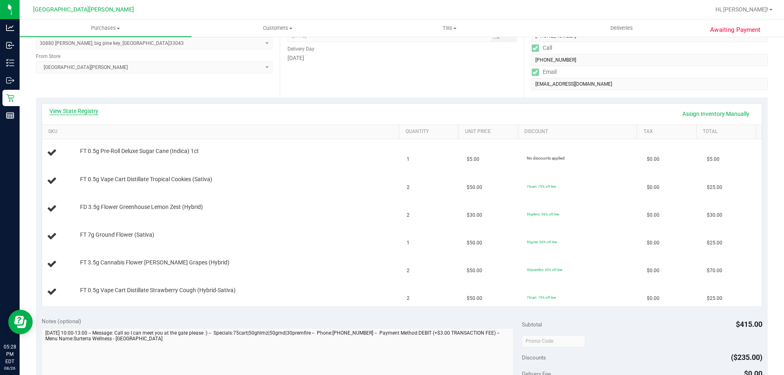
click at [78, 112] on link "View State Registry" at bounding box center [73, 111] width 49 height 8
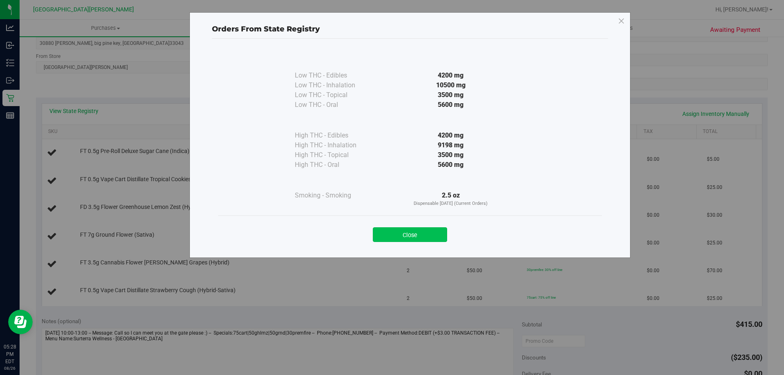
click at [379, 232] on button "Close" at bounding box center [410, 234] width 74 height 15
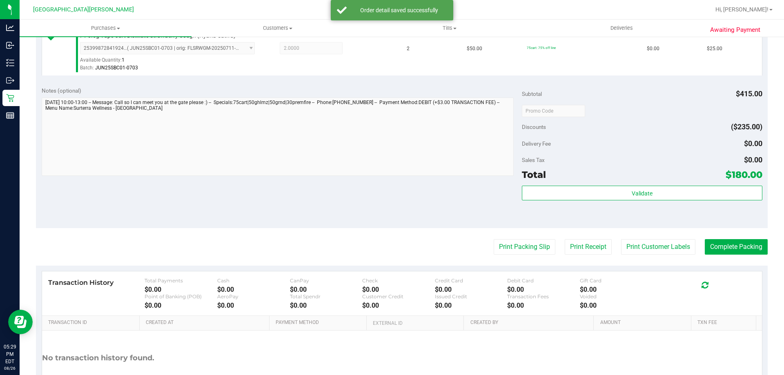
scroll to position [528, 0]
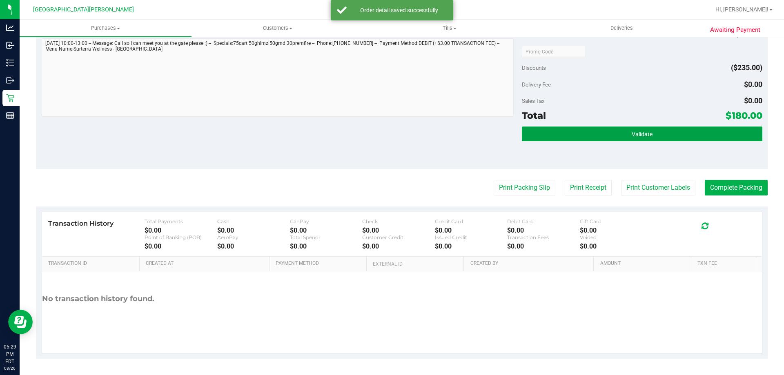
click at [698, 135] on button "Validate" at bounding box center [642, 134] width 240 height 15
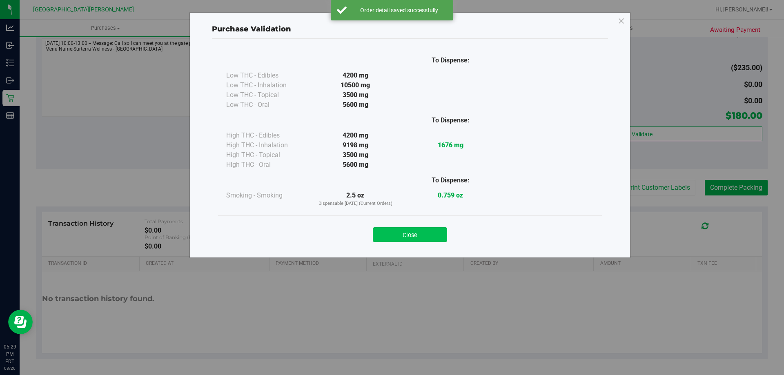
click at [408, 238] on button "Close" at bounding box center [410, 234] width 74 height 15
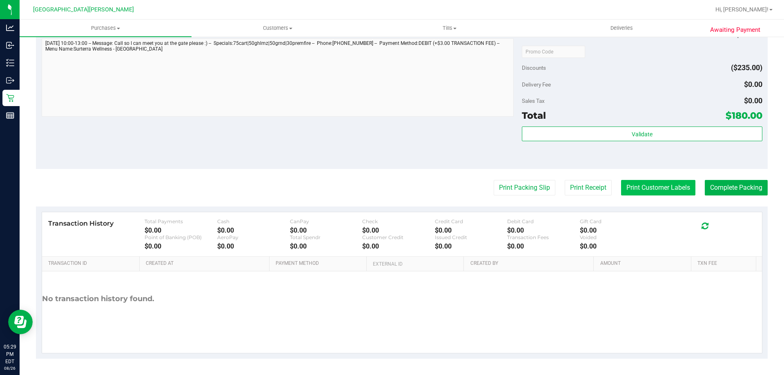
click at [631, 184] on button "Print Customer Labels" at bounding box center [658, 188] width 74 height 16
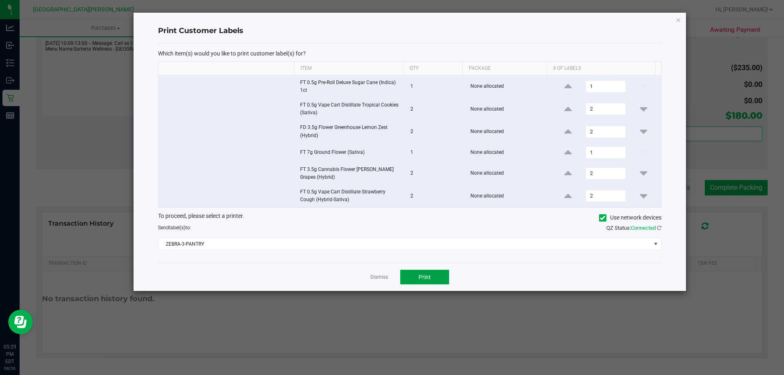
click at [422, 276] on span "Print" at bounding box center [424, 277] width 12 height 7
click at [382, 279] on link "Dismiss" at bounding box center [379, 277] width 18 height 7
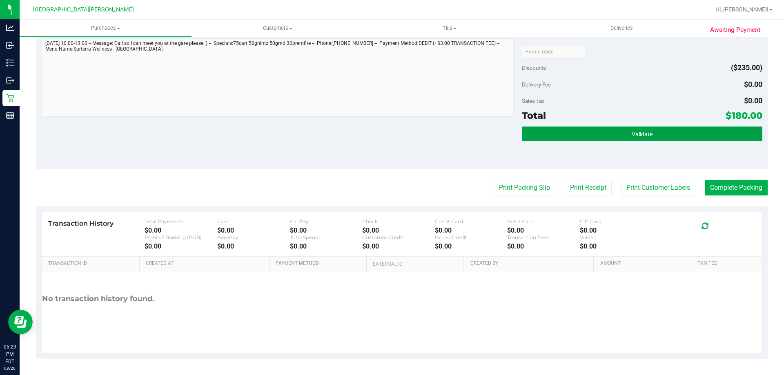
click at [675, 140] on button "Validate" at bounding box center [642, 134] width 240 height 15
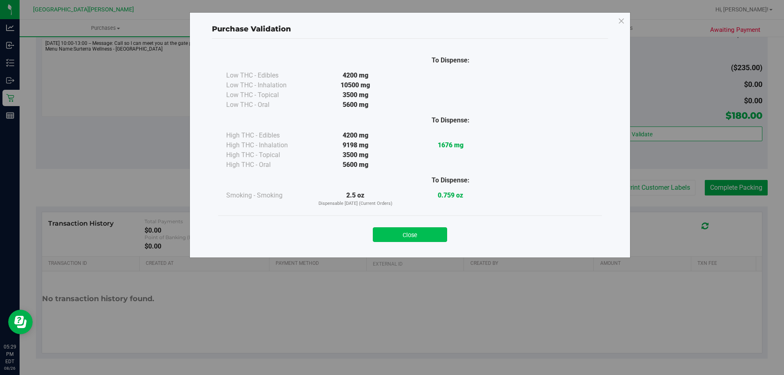
click at [435, 237] on button "Close" at bounding box center [410, 234] width 74 height 15
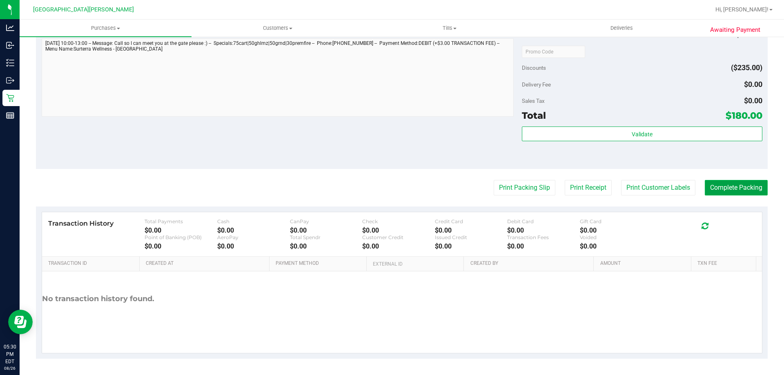
click at [722, 191] on button "Complete Packing" at bounding box center [735, 188] width 63 height 16
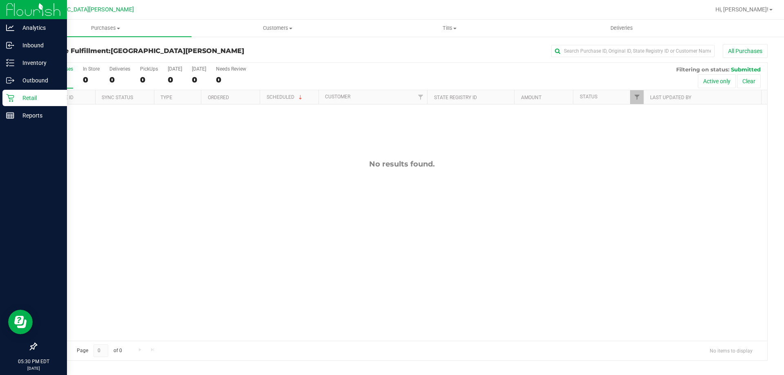
click at [10, 100] on icon at bounding box center [10, 98] width 8 height 8
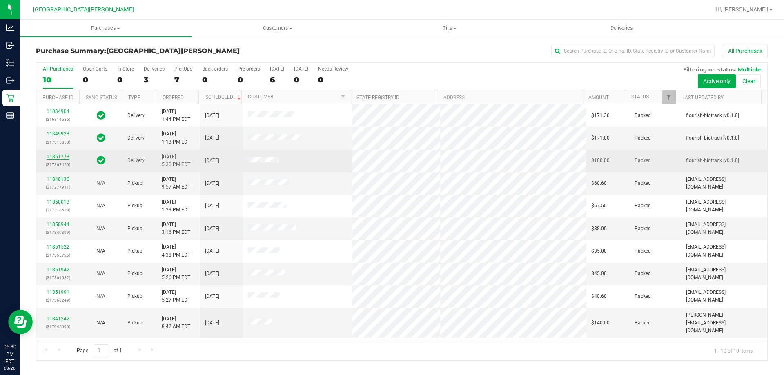
click at [66, 158] on link "11851773" at bounding box center [58, 157] width 23 height 6
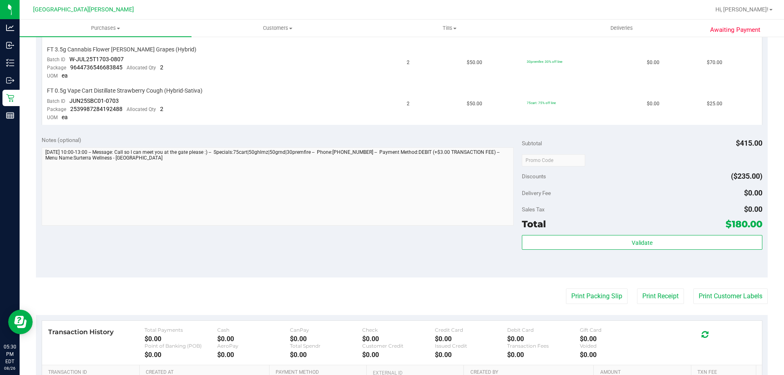
scroll to position [408, 0]
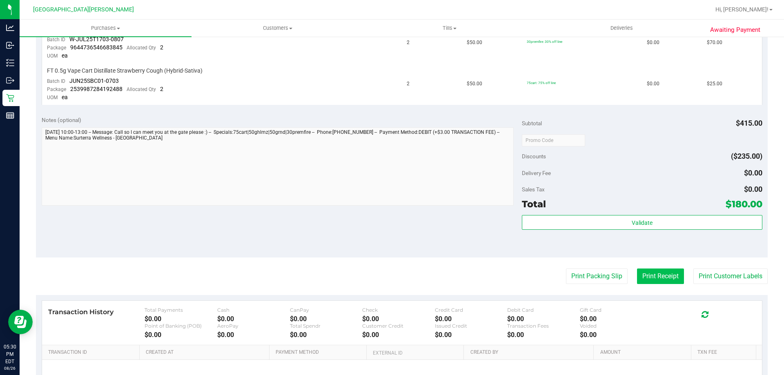
click at [670, 276] on button "Print Receipt" at bounding box center [660, 277] width 47 height 16
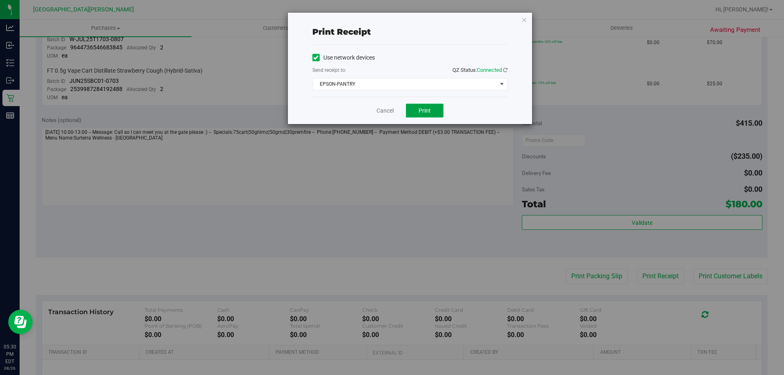
click at [425, 109] on span "Print" at bounding box center [424, 110] width 12 height 7
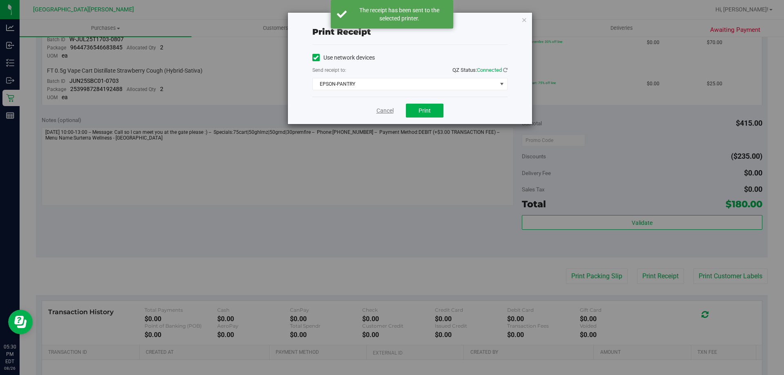
click at [391, 113] on link "Cancel" at bounding box center [384, 111] width 17 height 9
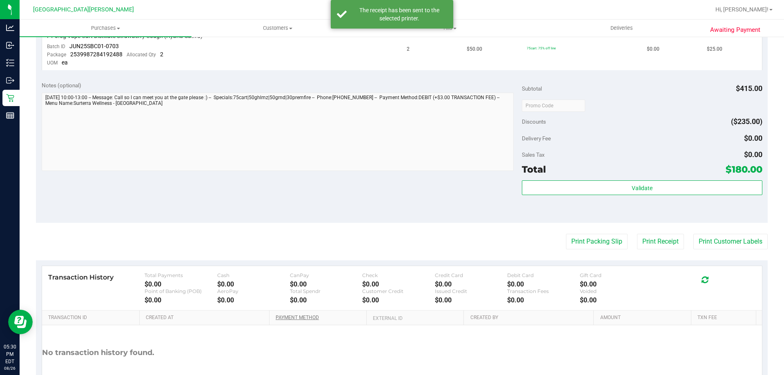
scroll to position [497, 0]
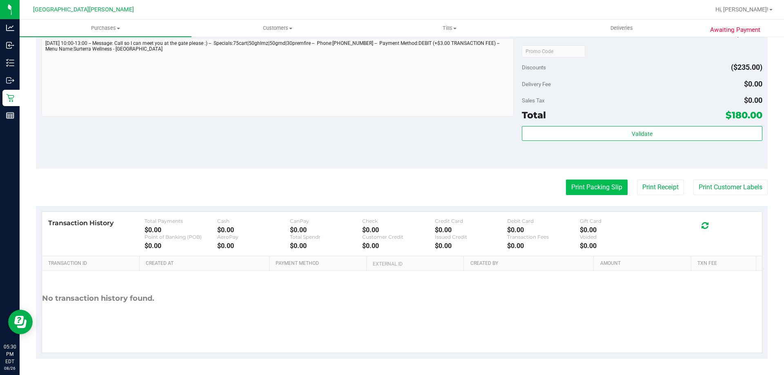
click at [579, 187] on button "Print Packing Slip" at bounding box center [597, 188] width 62 height 16
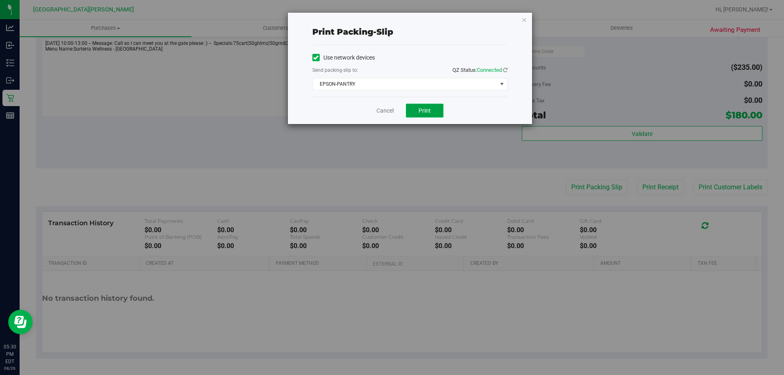
click at [428, 111] on span "Print" at bounding box center [424, 110] width 12 height 7
click at [386, 111] on link "Cancel" at bounding box center [384, 111] width 17 height 9
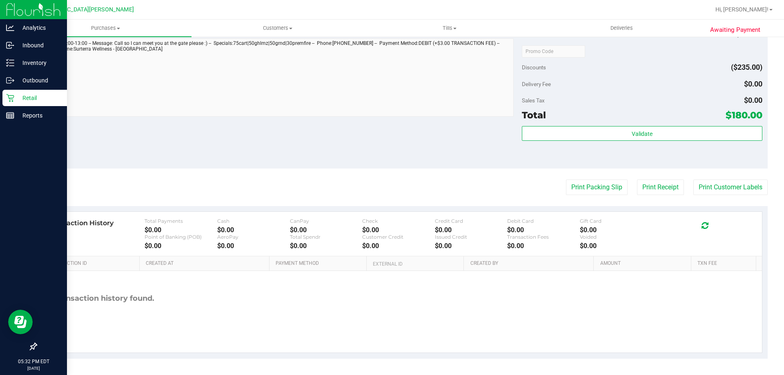
click at [29, 94] on p "Retail" at bounding box center [38, 98] width 49 height 10
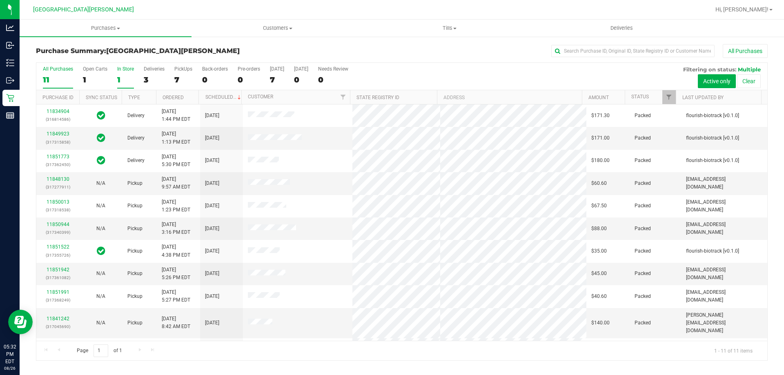
click at [128, 68] on div "In Store" at bounding box center [125, 69] width 17 height 6
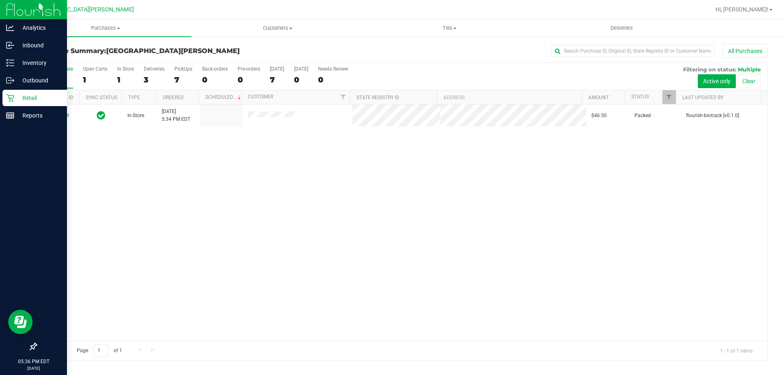
click at [32, 99] on p "Retail" at bounding box center [38, 98] width 49 height 10
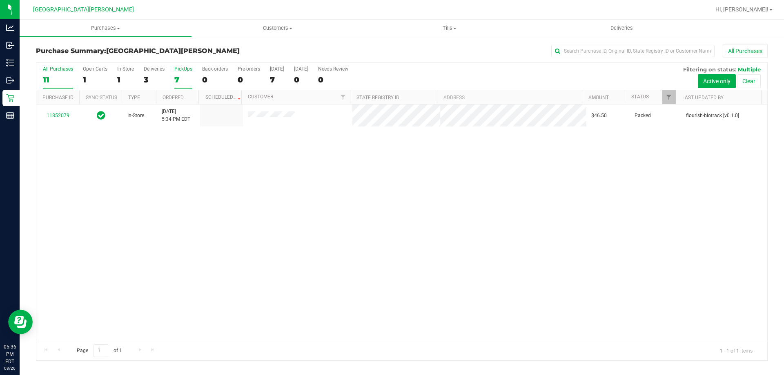
click at [180, 69] on div "PickUps" at bounding box center [183, 69] width 18 height 6
click at [0, 0] on input "PickUps 7" at bounding box center [0, 0] width 0 height 0
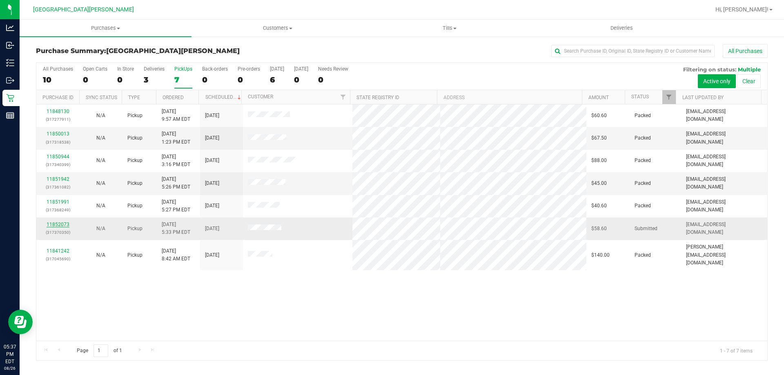
click at [55, 226] on link "11852073" at bounding box center [58, 225] width 23 height 6
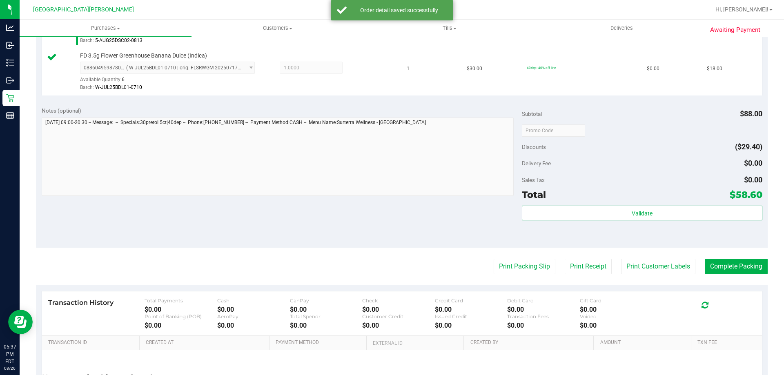
scroll to position [286, 0]
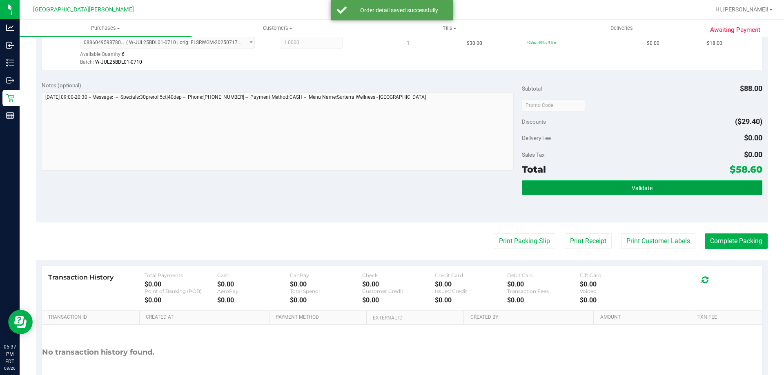
click at [653, 186] on button "Validate" at bounding box center [642, 187] width 240 height 15
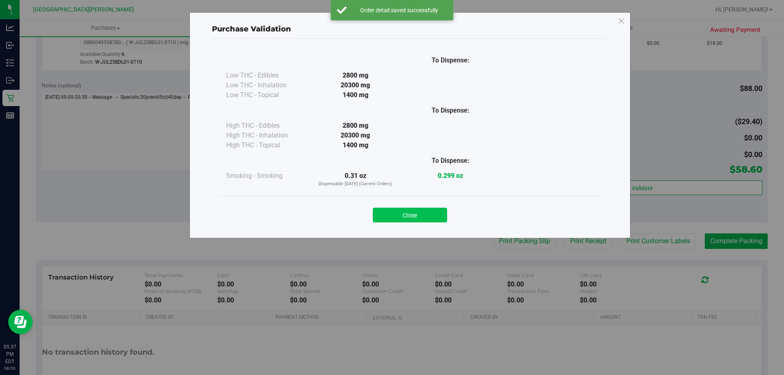
click at [437, 209] on button "Close" at bounding box center [410, 215] width 74 height 15
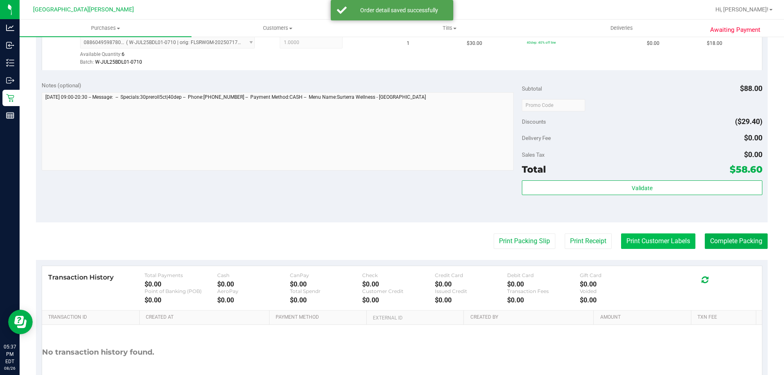
click at [677, 243] on button "Print Customer Labels" at bounding box center [658, 241] width 74 height 16
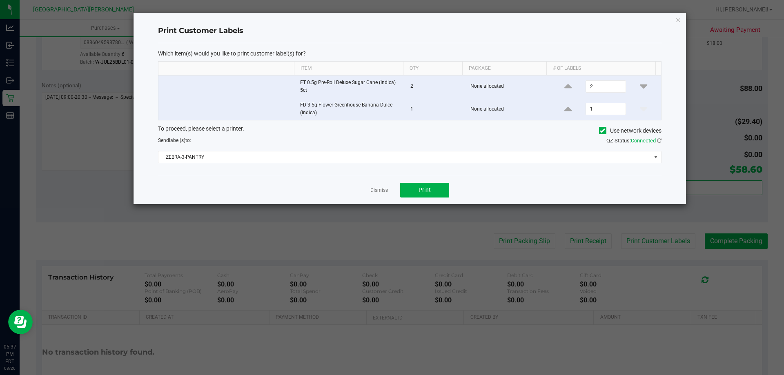
click at [405, 177] on div "Dismiss Print" at bounding box center [409, 190] width 503 height 28
click at [403, 189] on button "Print" at bounding box center [424, 190] width 49 height 15
click at [375, 193] on link "Dismiss" at bounding box center [379, 190] width 18 height 7
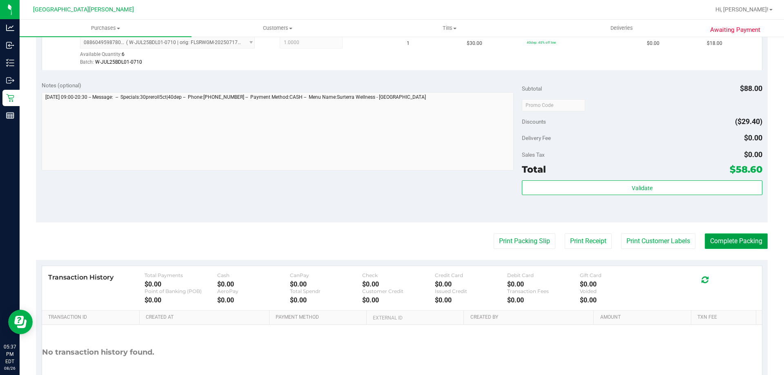
click at [733, 244] on button "Complete Packing" at bounding box center [735, 241] width 63 height 16
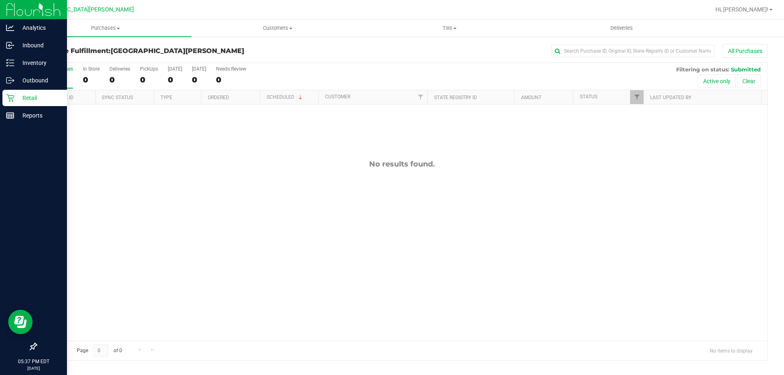
click at [25, 100] on p "Retail" at bounding box center [38, 98] width 49 height 10
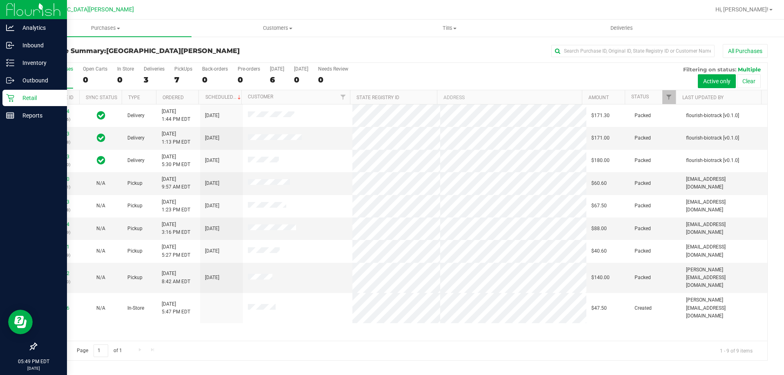
click at [25, 100] on p "Retail" at bounding box center [38, 98] width 49 height 10
